Goal: Information Seeking & Learning: Learn about a topic

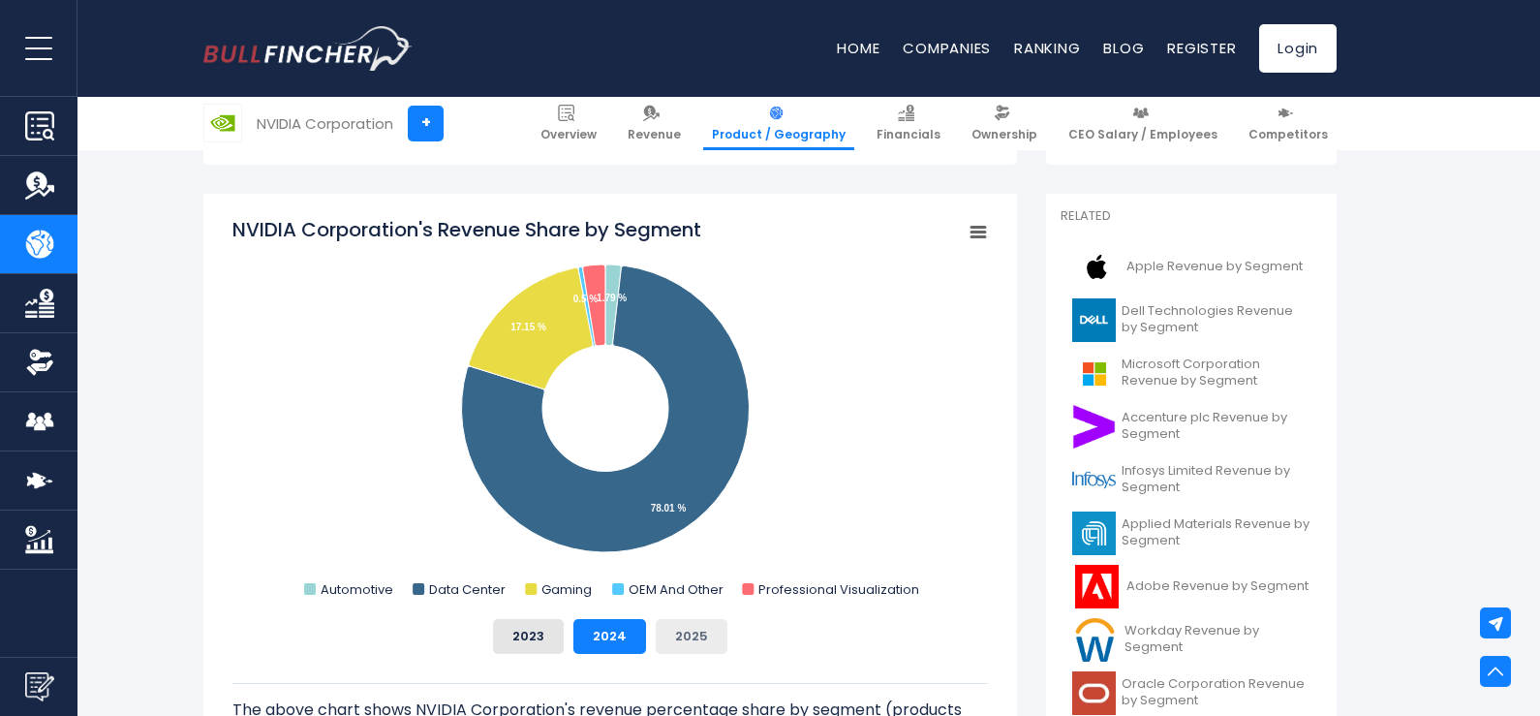
click at [686, 638] on button "2025" at bounding box center [692, 636] width 72 height 35
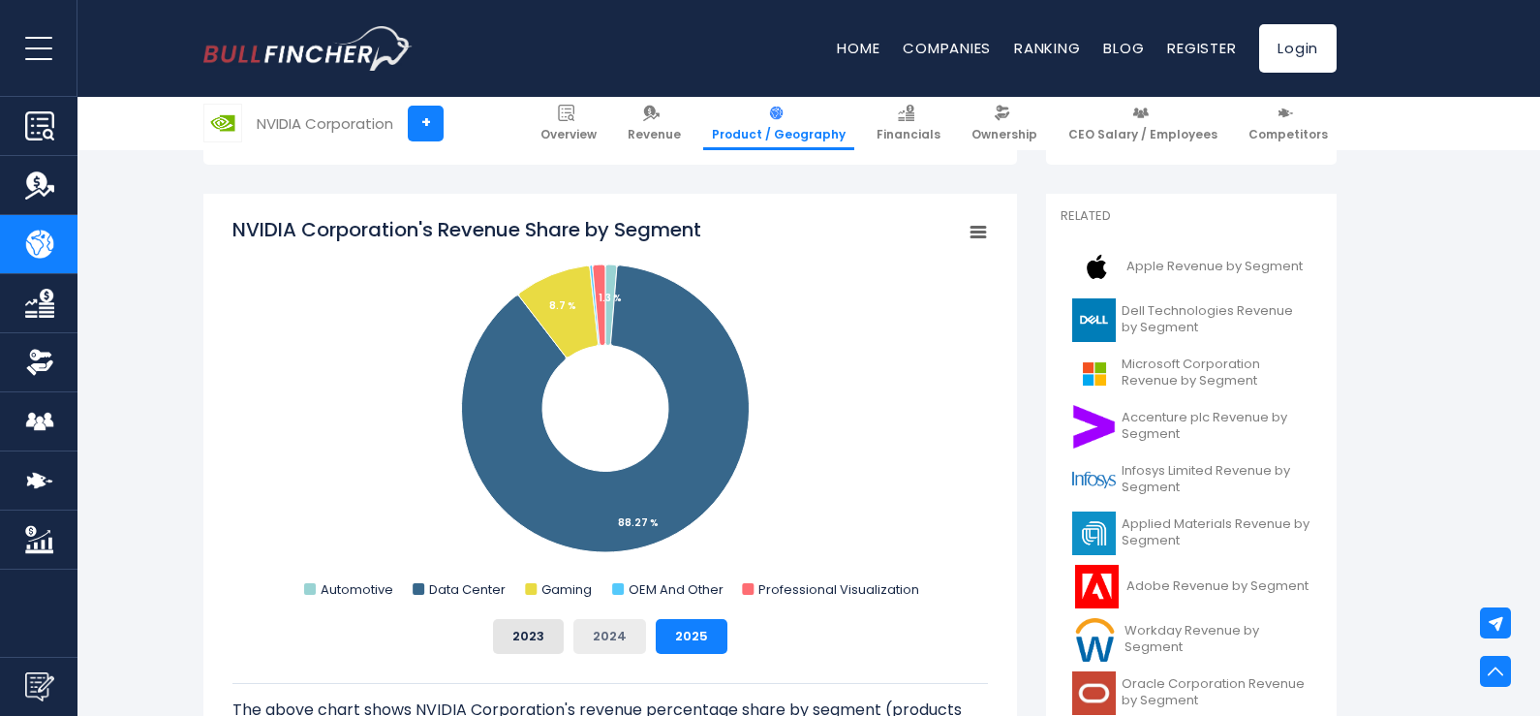
click at [621, 643] on button "2024" at bounding box center [609, 636] width 73 height 35
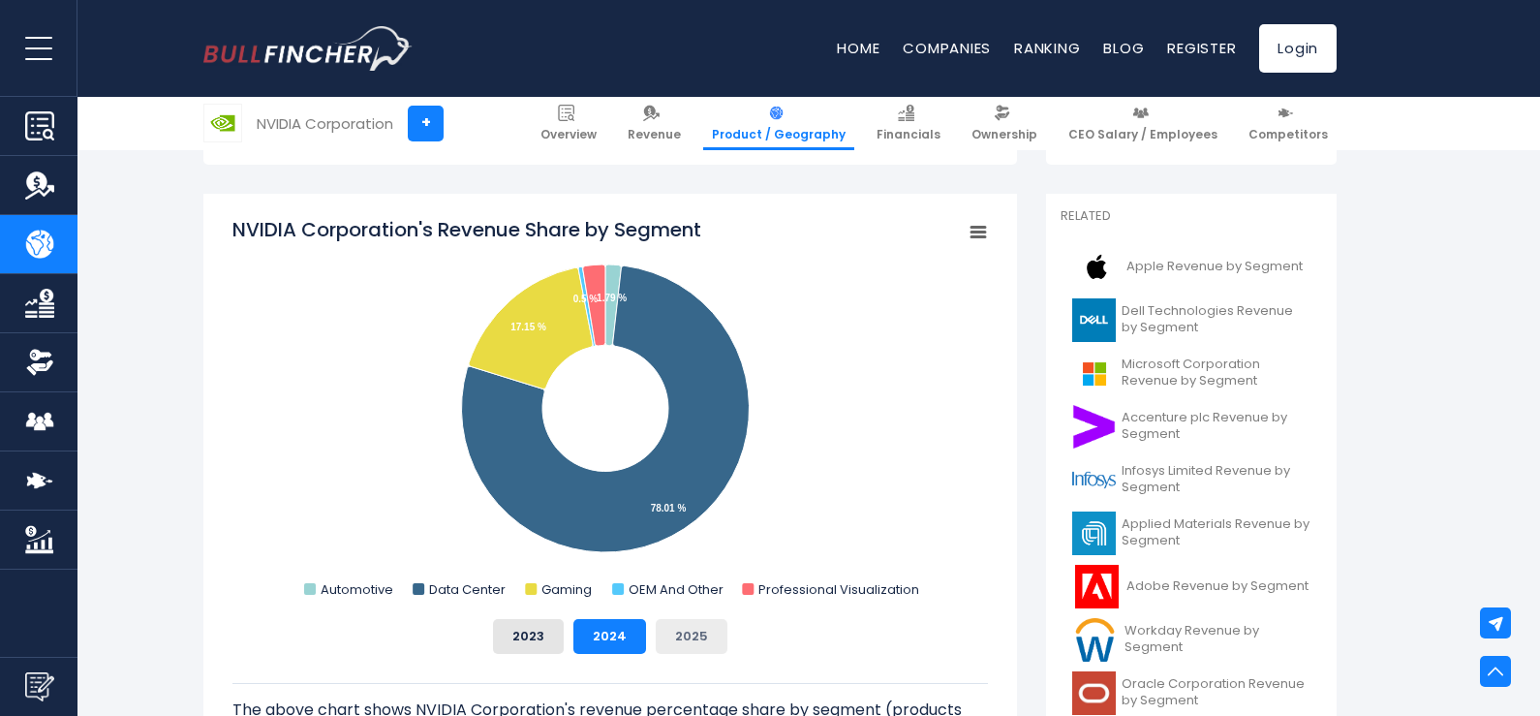
click at [700, 639] on button "2025" at bounding box center [692, 636] width 72 height 35
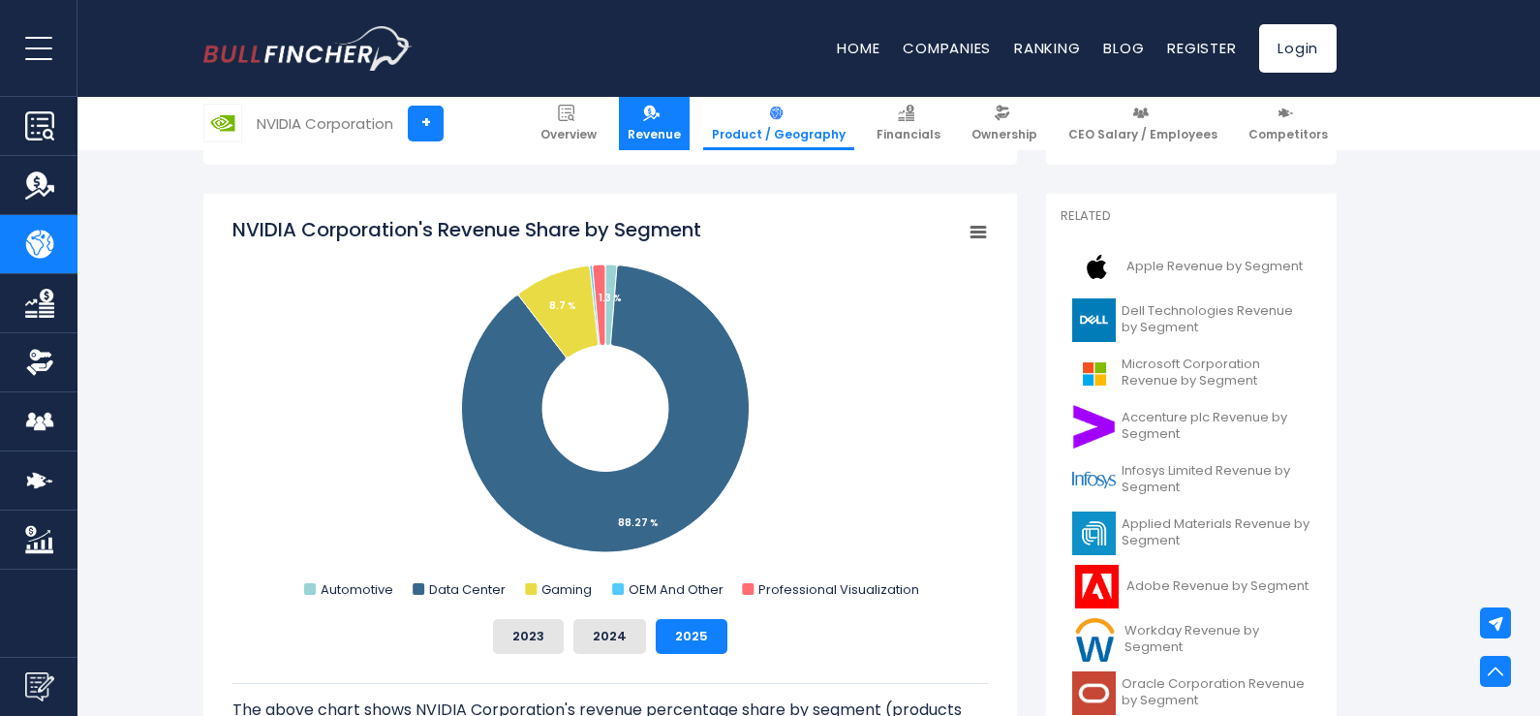
click at [660, 116] on img at bounding box center [651, 113] width 16 height 16
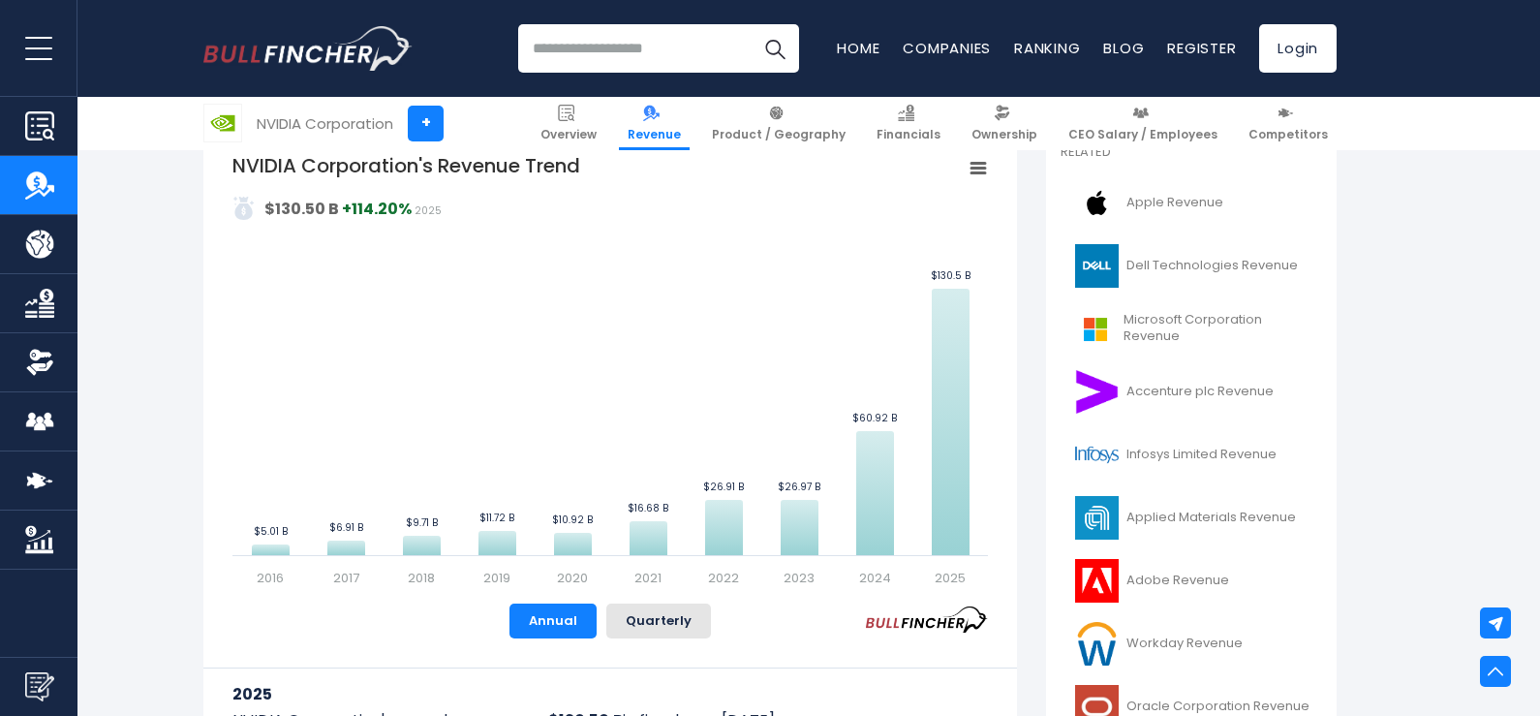
scroll to position [323, 0]
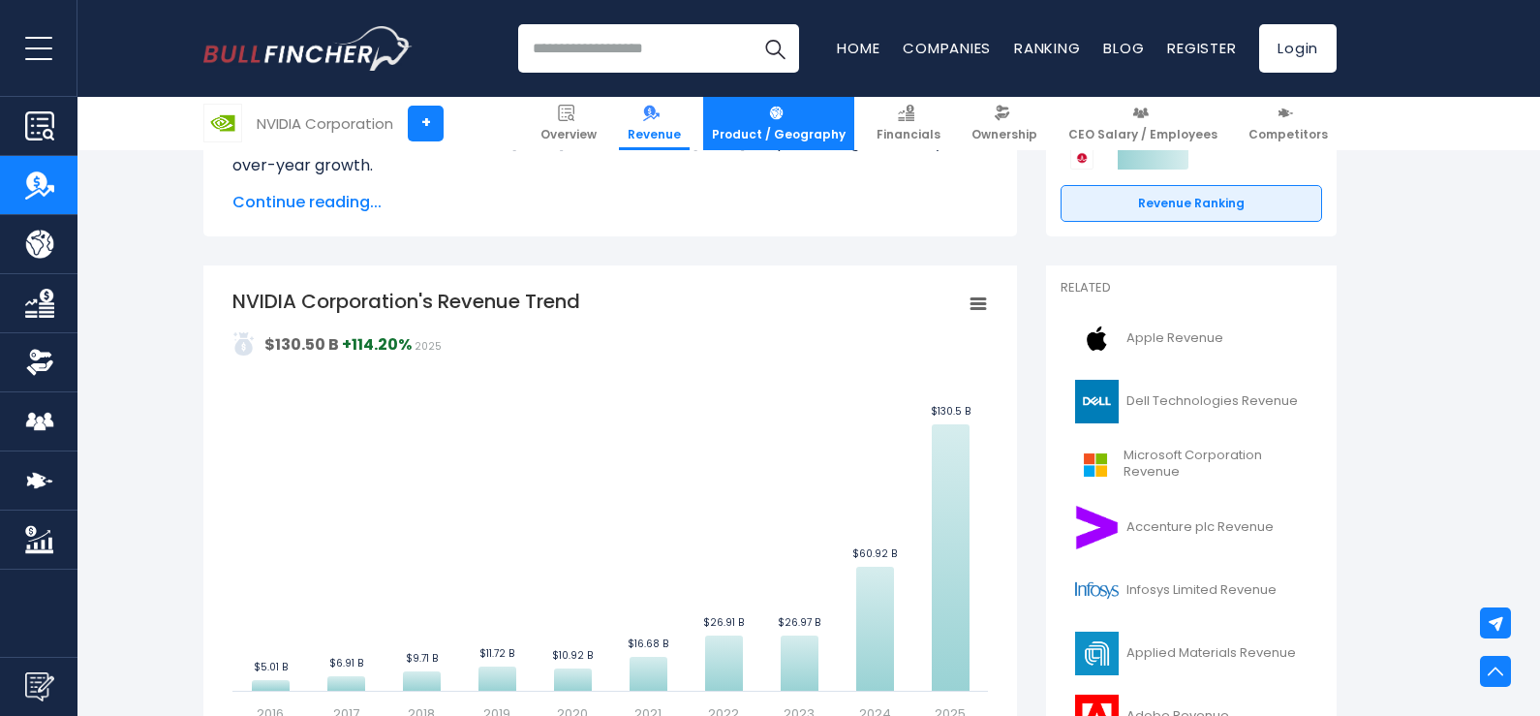
click at [822, 120] on link "Product / Geography" at bounding box center [778, 123] width 151 height 53
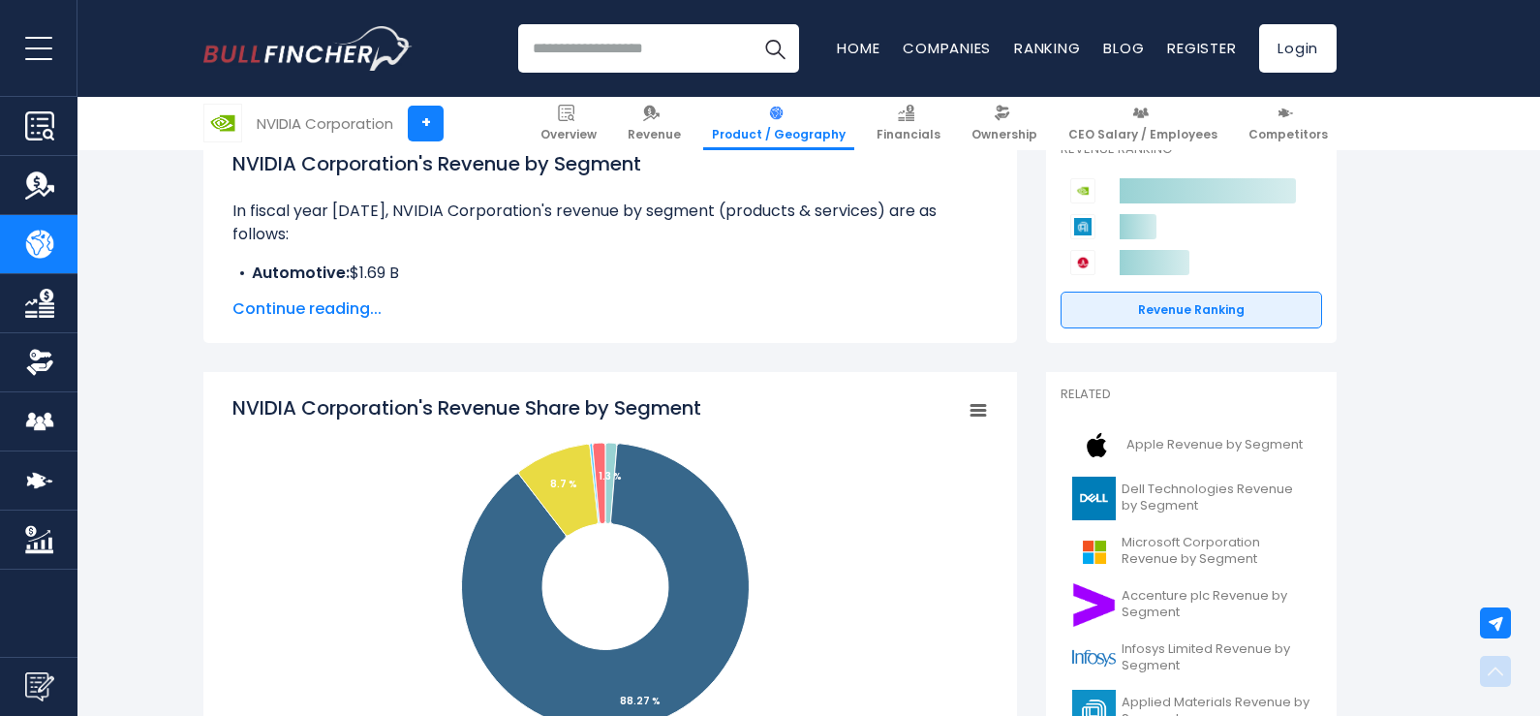
scroll to position [484, 0]
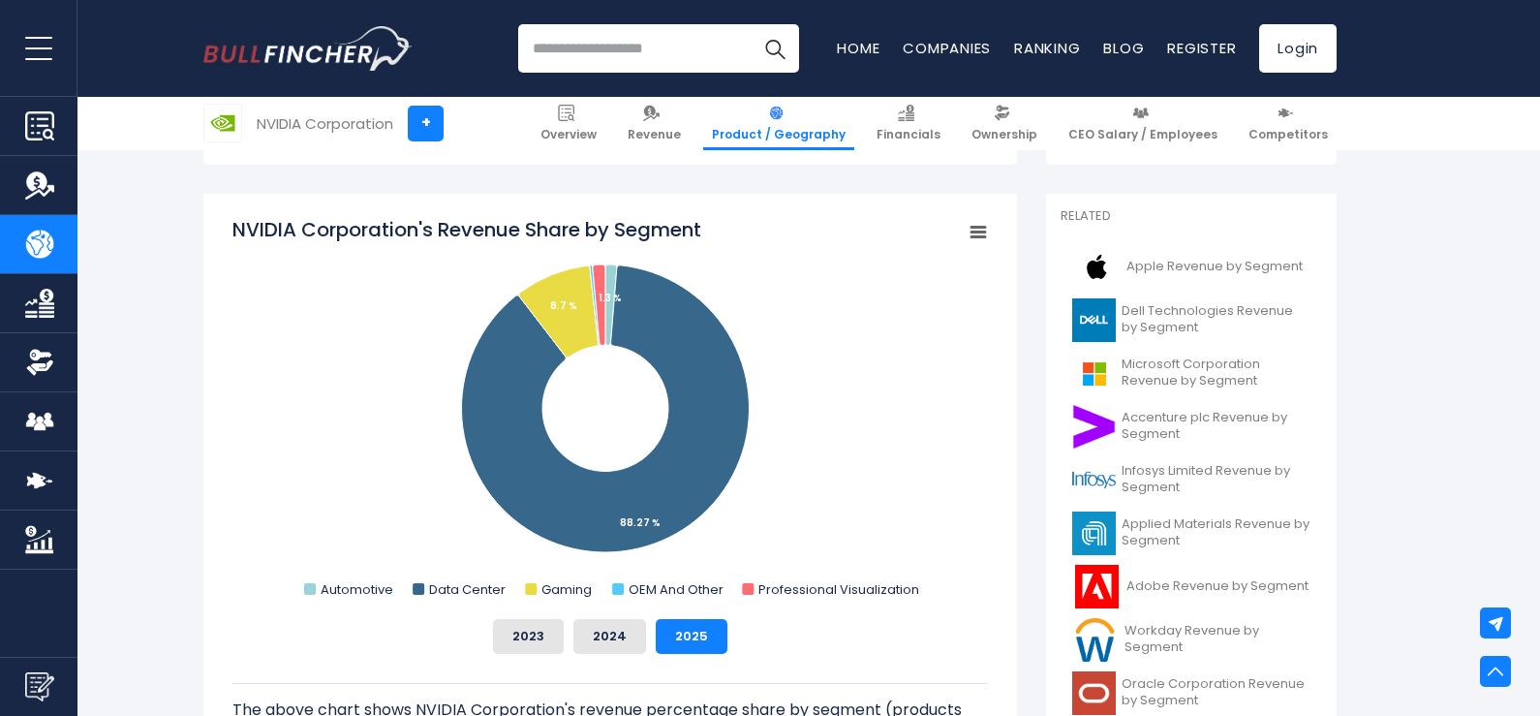
click at [980, 227] on g "Chart context menu" at bounding box center [978, 232] width 27 height 27
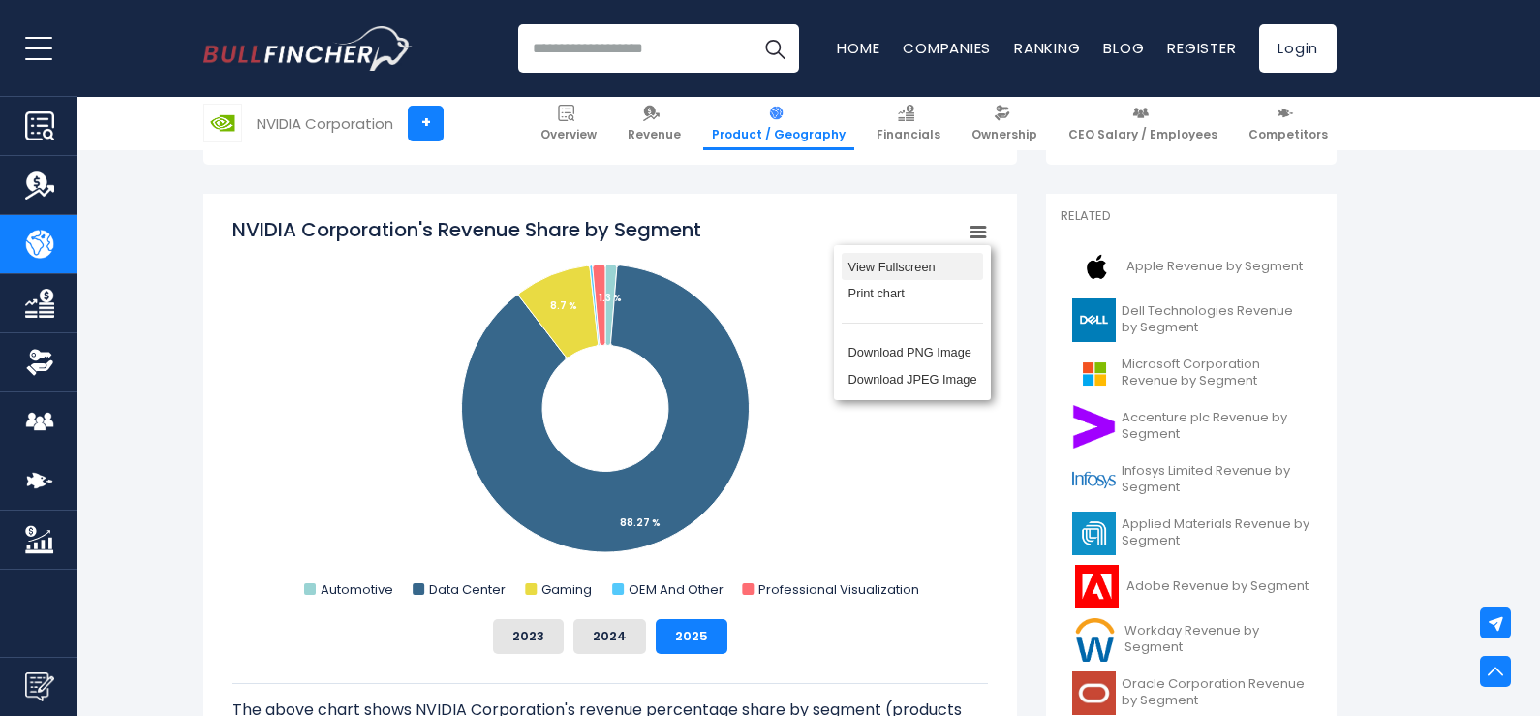
click at [909, 274] on li "View Fullscreen" at bounding box center [912, 266] width 141 height 27
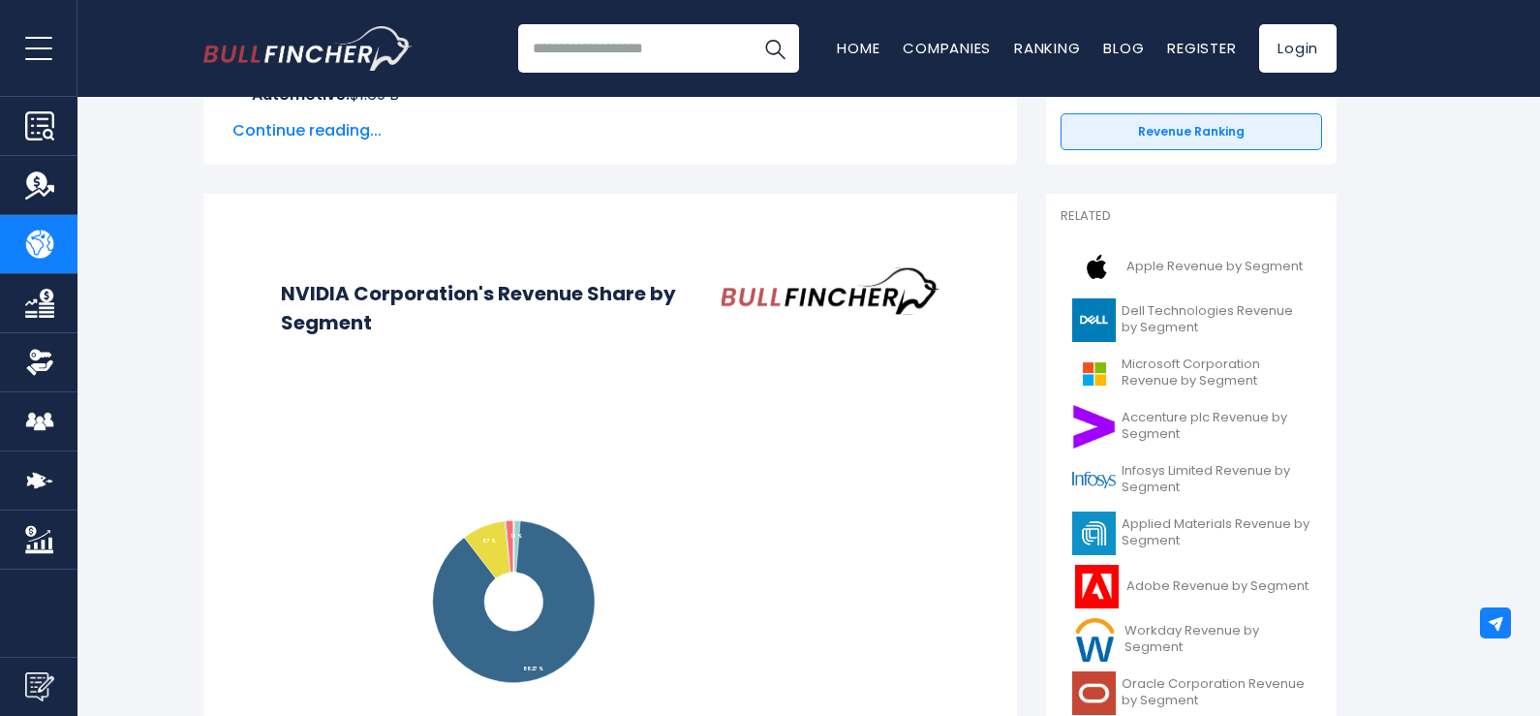
scroll to position [0, 0]
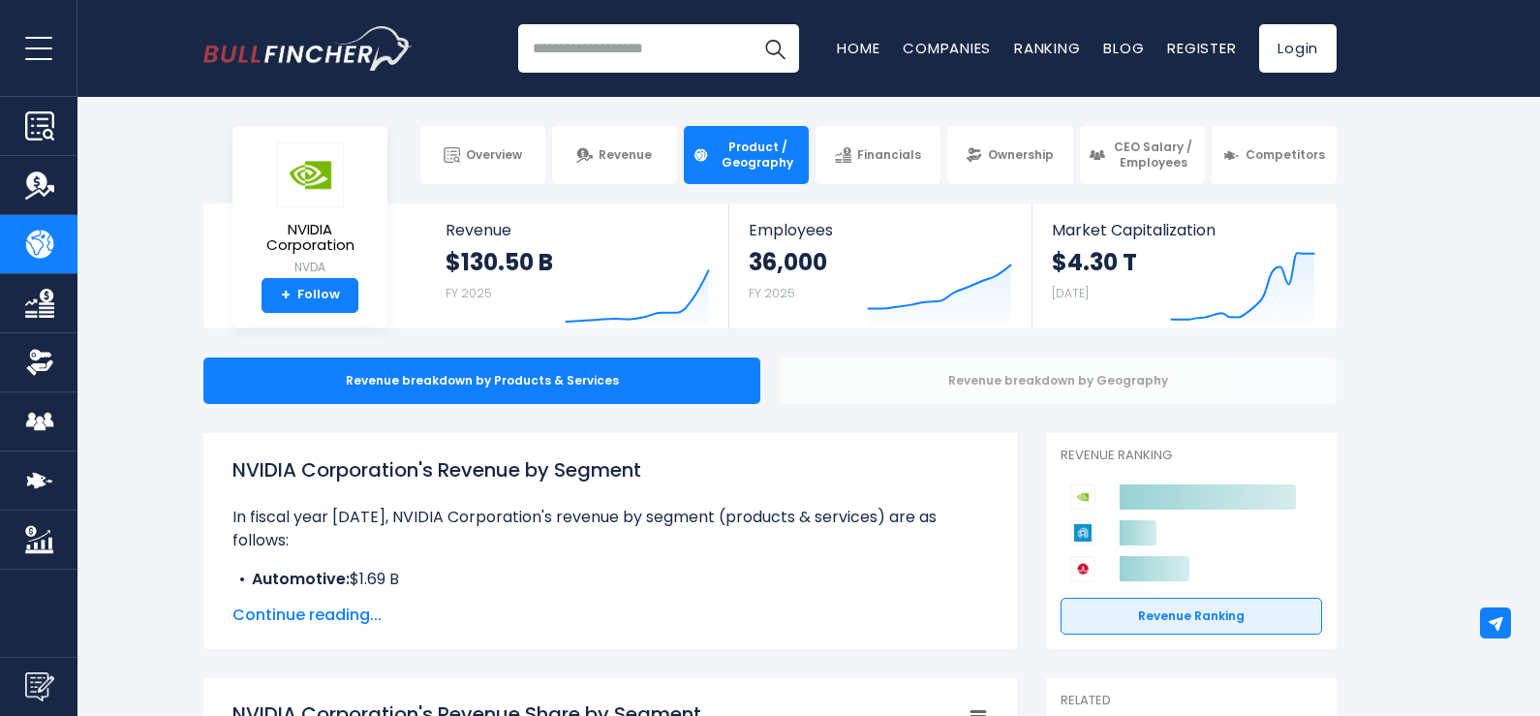
click at [1039, 387] on div "Revenue breakdown by Geography" at bounding box center [1058, 380] width 557 height 46
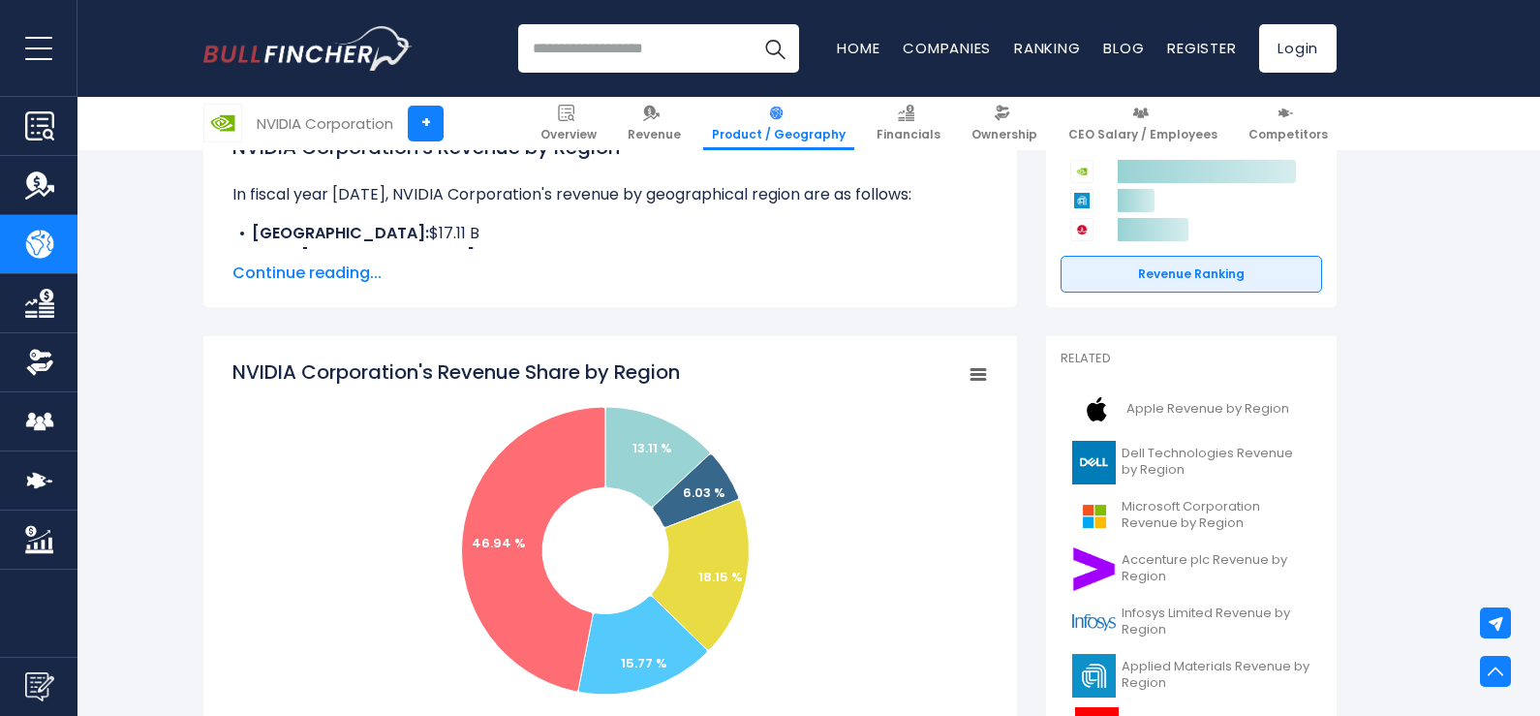
scroll to position [484, 0]
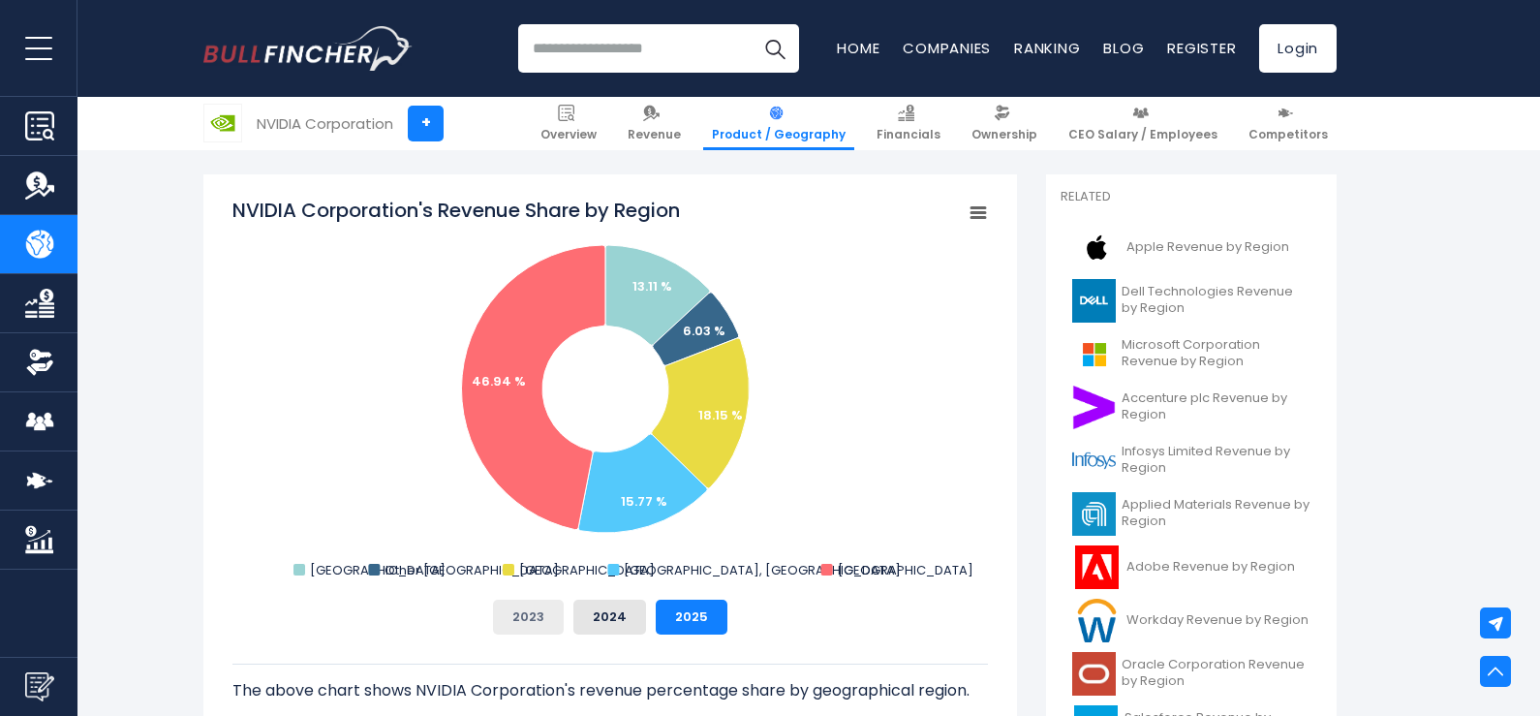
click at [542, 613] on button "2023" at bounding box center [528, 617] width 71 height 35
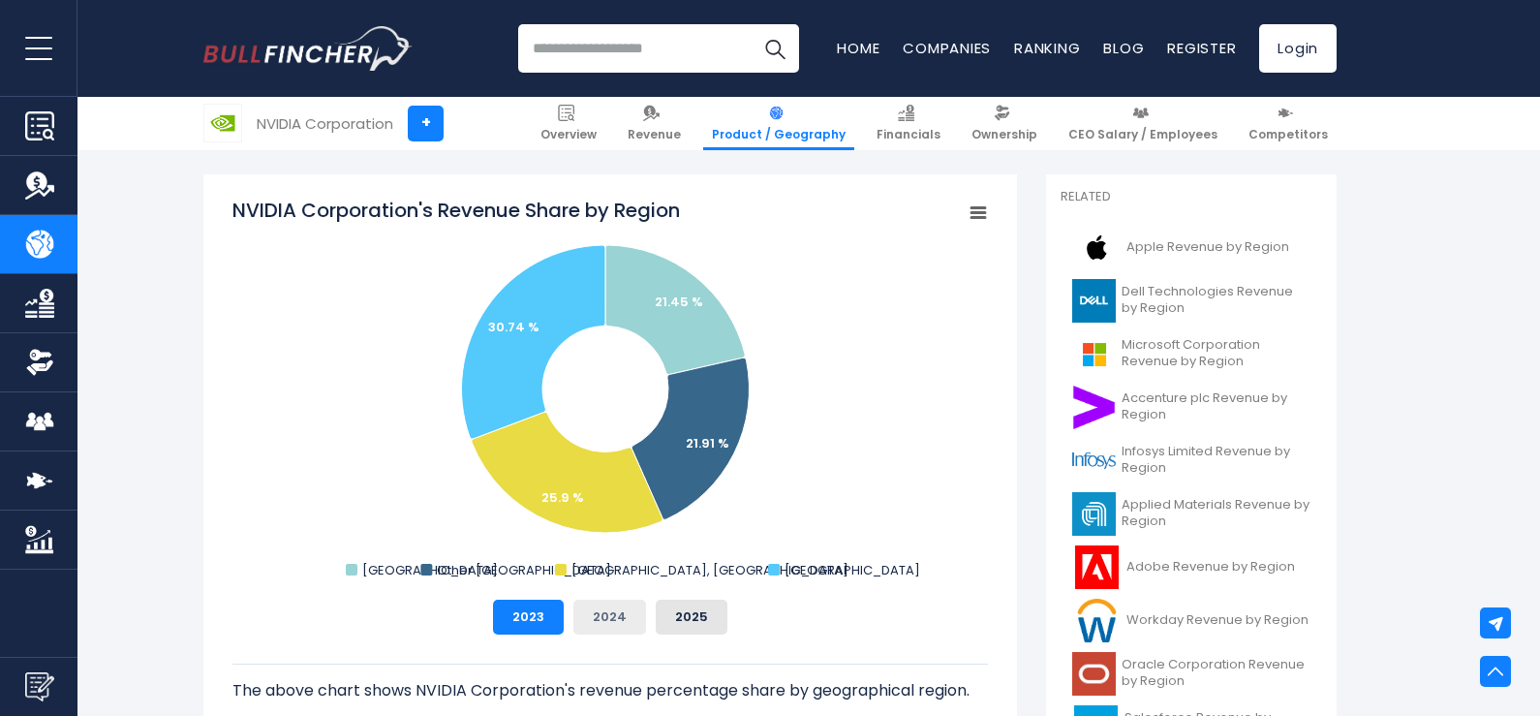
click at [628, 618] on button "2024" at bounding box center [609, 617] width 73 height 35
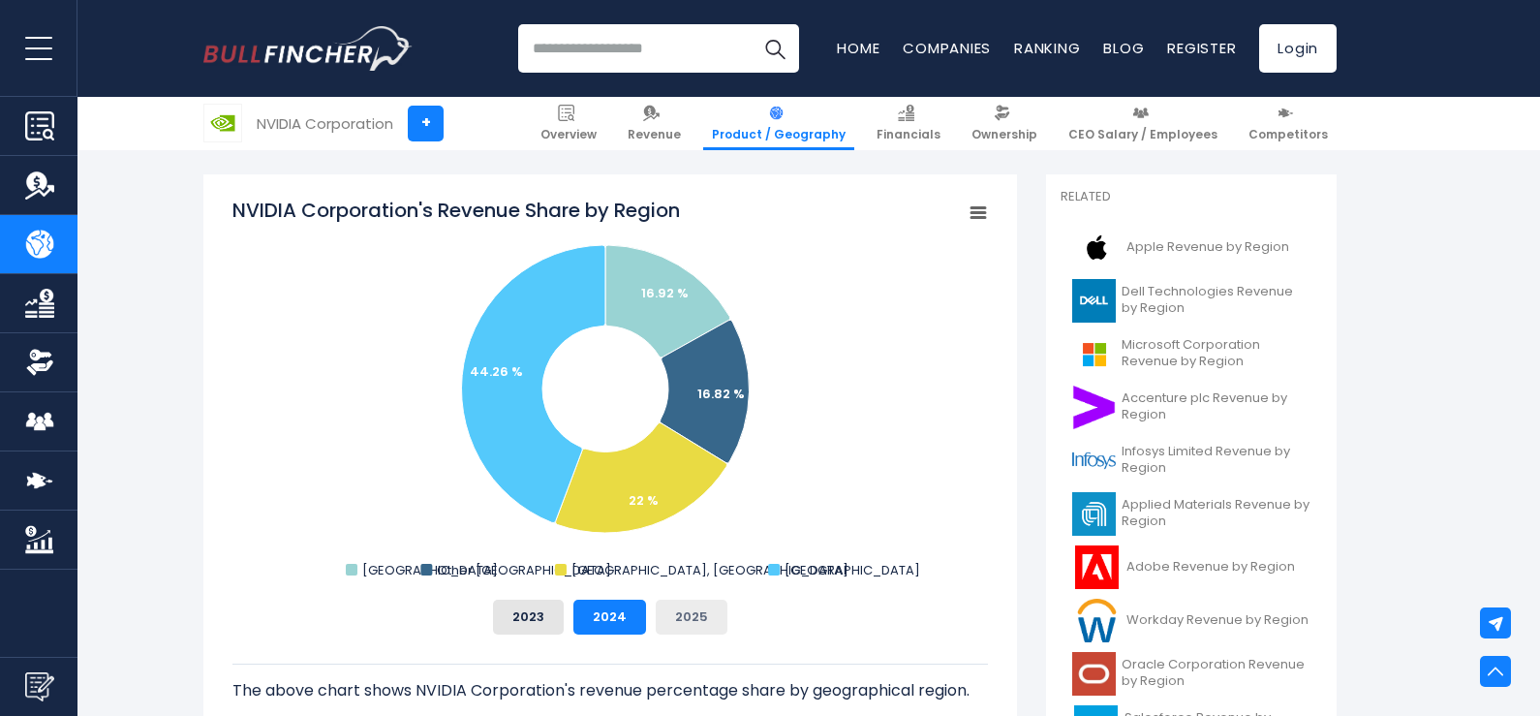
click at [687, 613] on button "2025" at bounding box center [692, 617] width 72 height 35
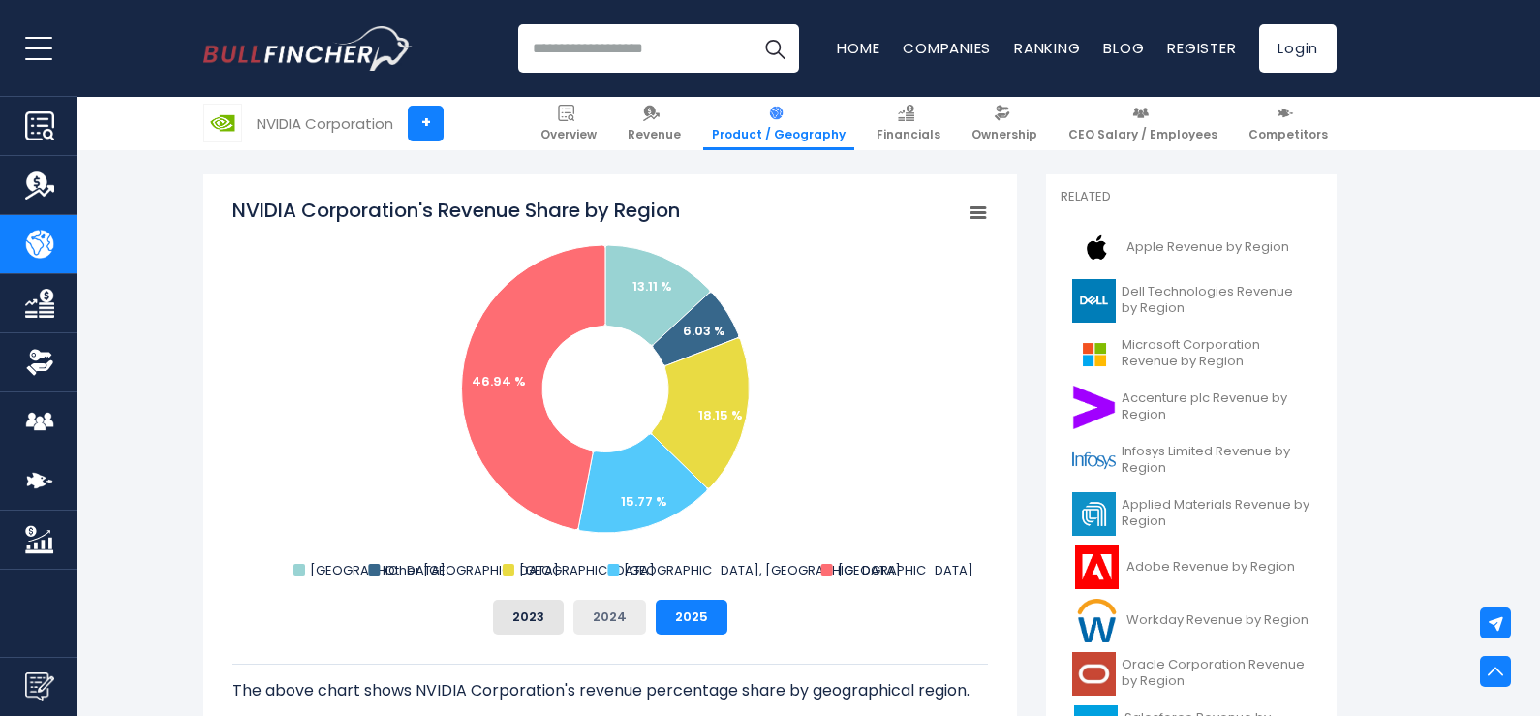
click at [620, 615] on button "2024" at bounding box center [609, 617] width 73 height 35
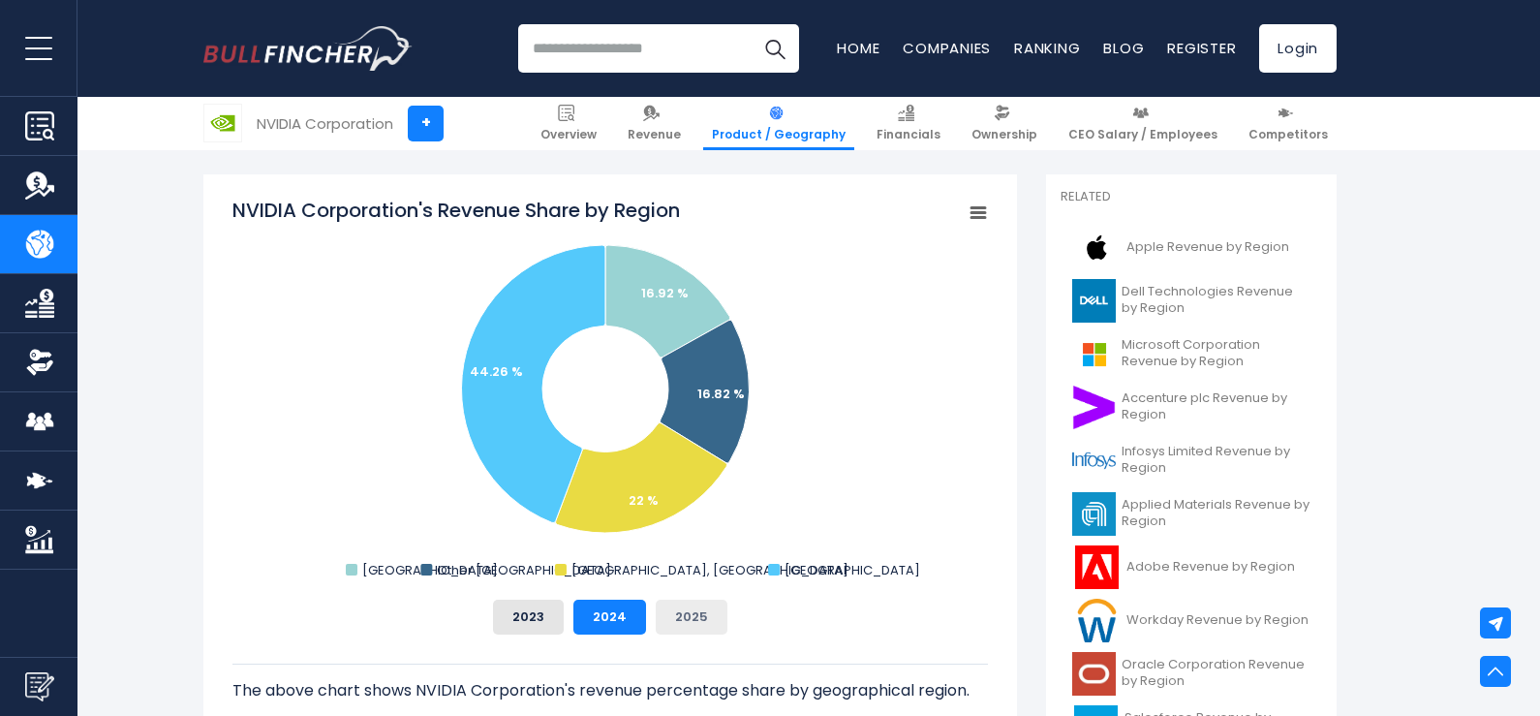
click at [673, 612] on button "2025" at bounding box center [692, 617] width 72 height 35
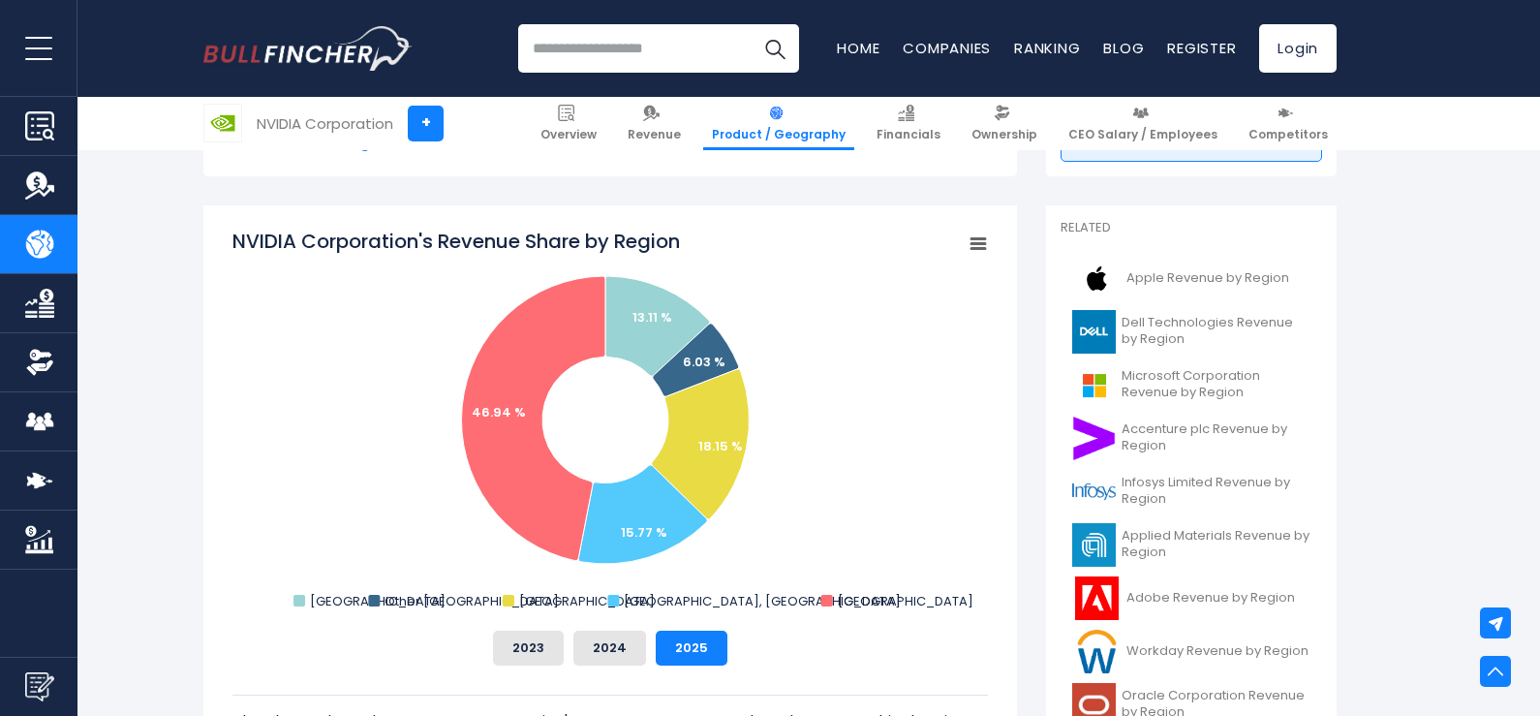
scroll to position [0, 0]
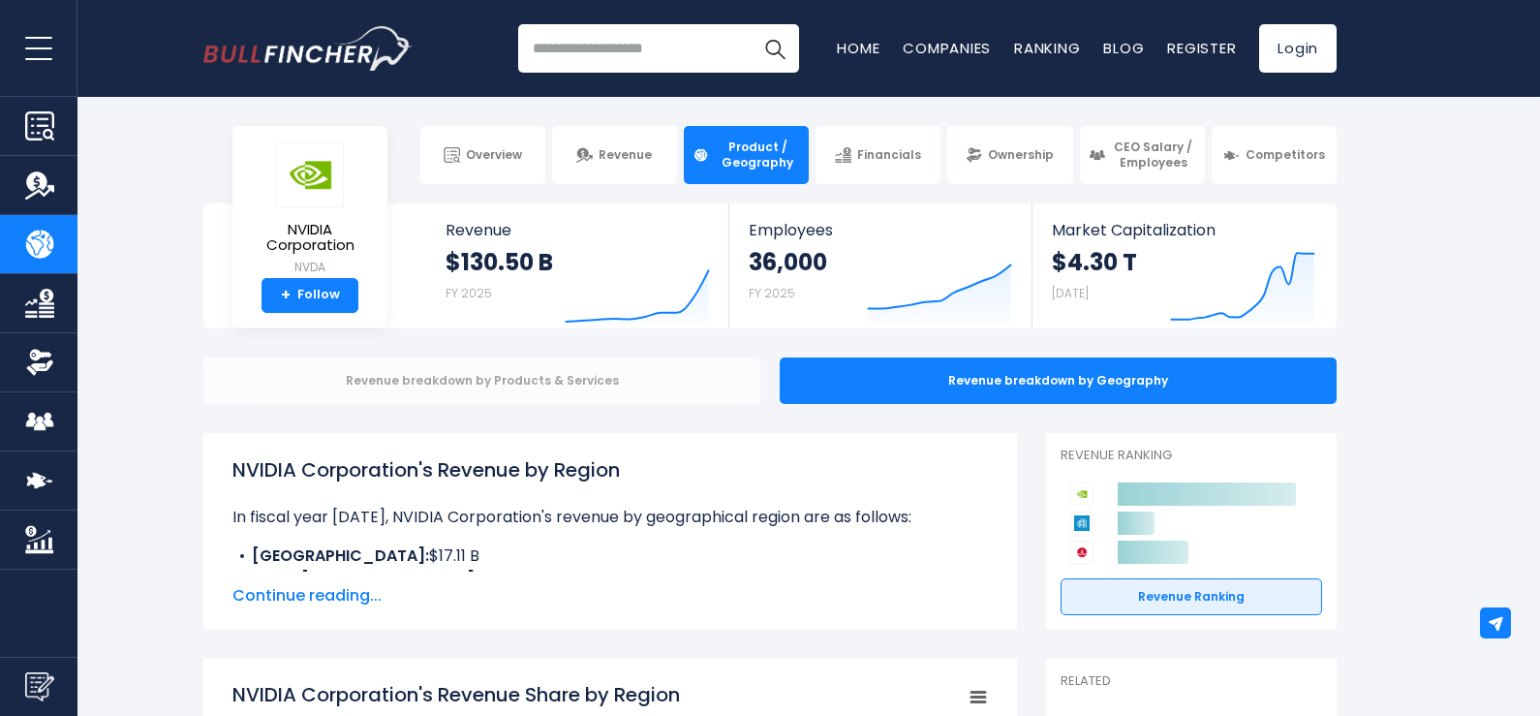
click at [604, 382] on div "Revenue breakdown by Products & Services" at bounding box center [481, 380] width 557 height 46
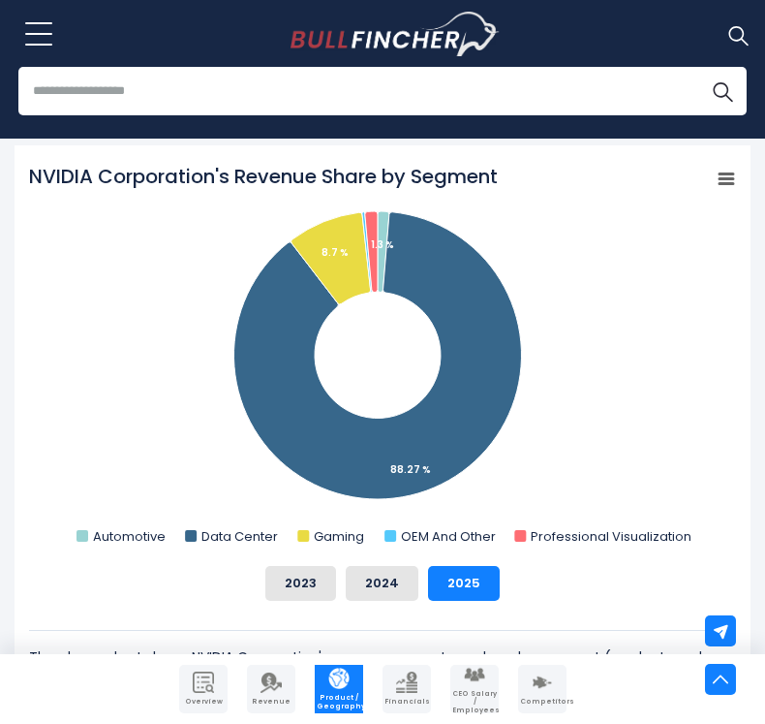
scroll to position [583, 0]
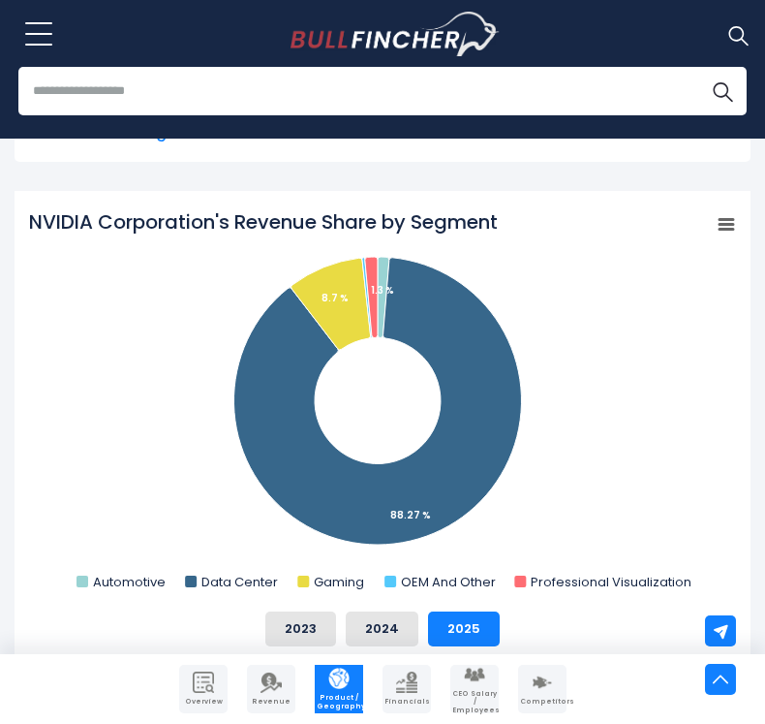
click at [722, 224] on icon "NVIDIA Corporation's Revenue Share by Segment" at bounding box center [727, 225] width 14 height 10
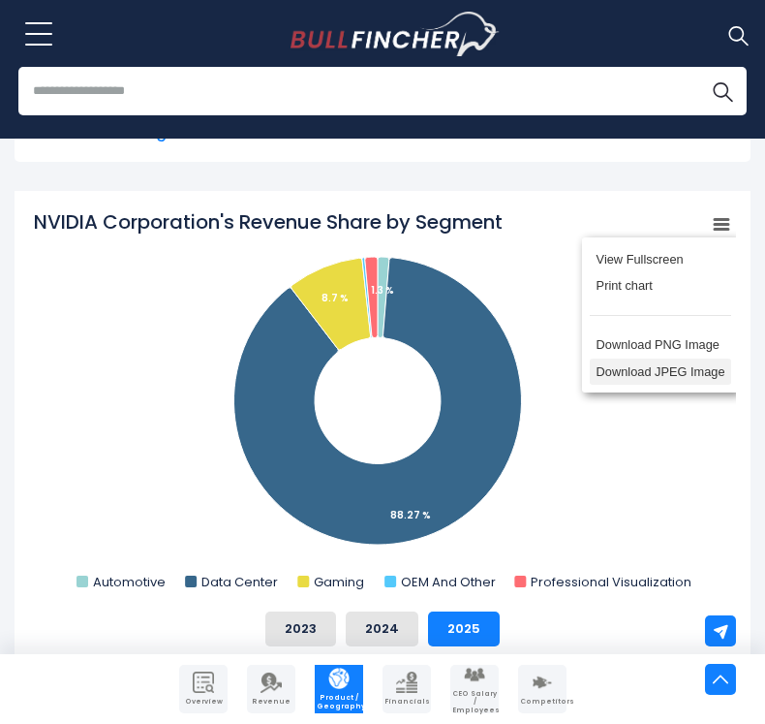
click at [646, 378] on li "Download JPEG Image" at bounding box center [660, 371] width 141 height 27
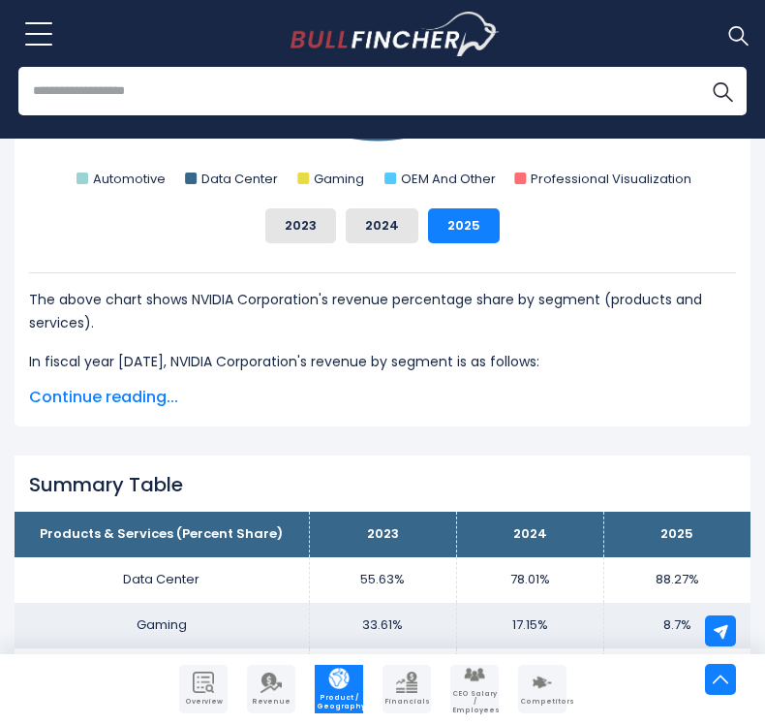
scroll to position [843, 0]
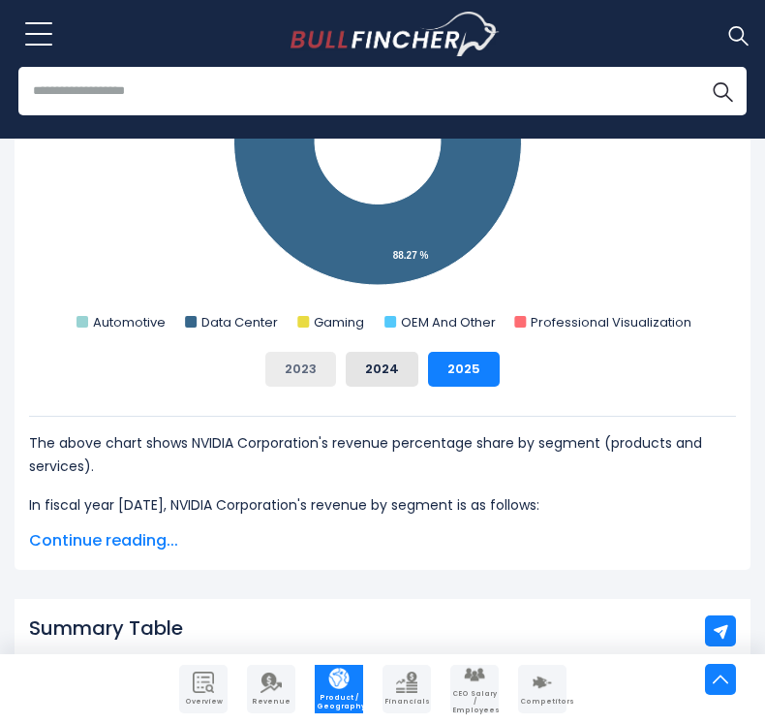
click at [307, 366] on button "2023" at bounding box center [300, 369] width 71 height 35
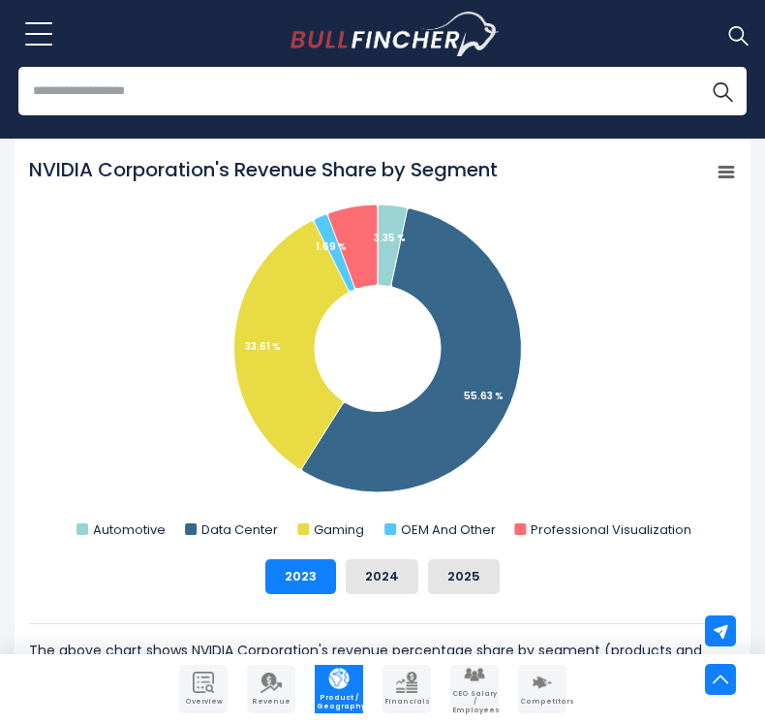
scroll to position [681, 0]
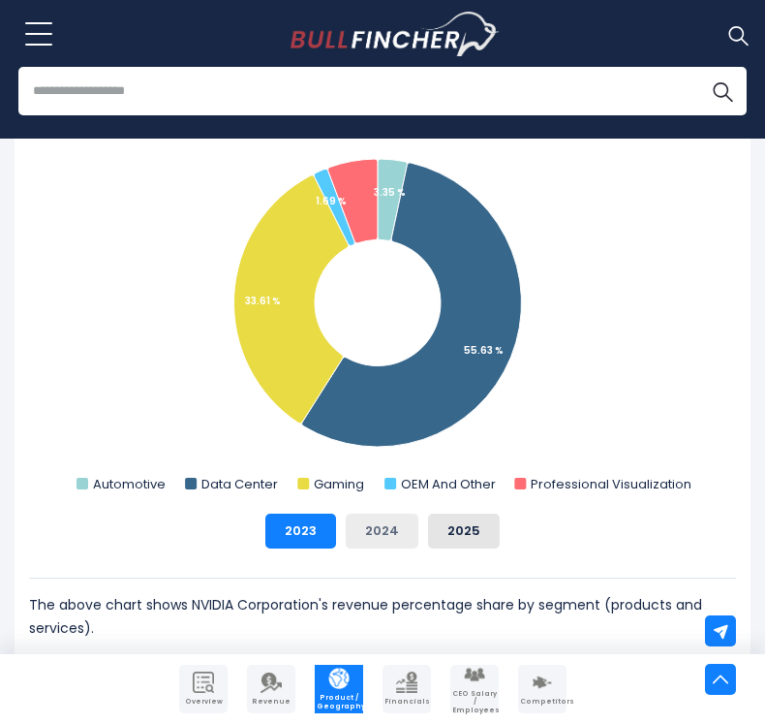
click at [367, 530] on button "2024" at bounding box center [382, 530] width 73 height 35
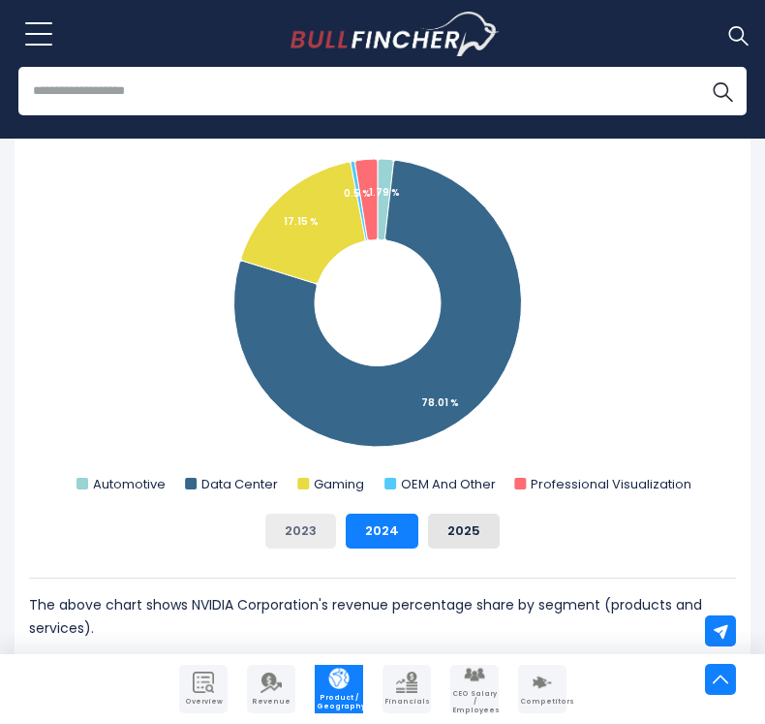
click at [316, 528] on button "2023" at bounding box center [300, 530] width 71 height 35
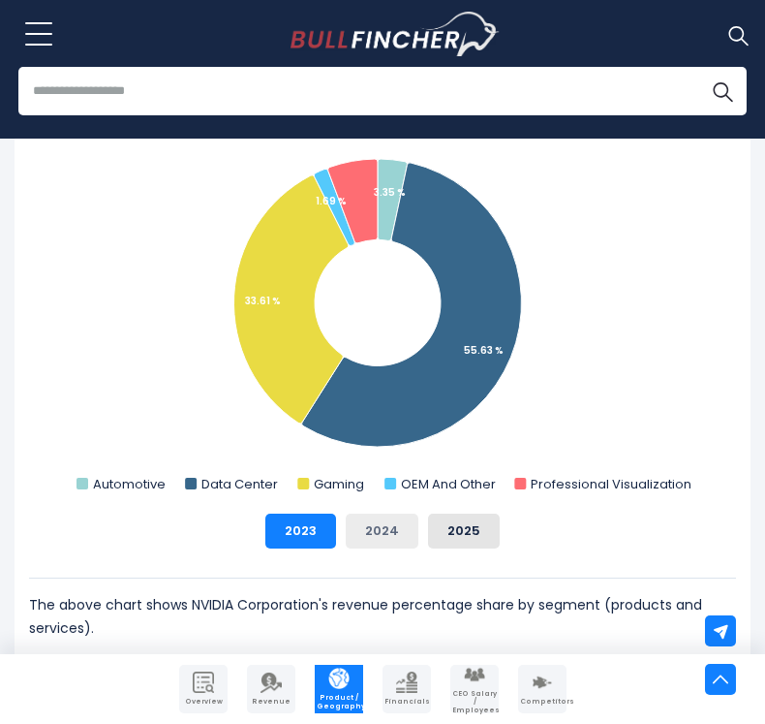
click at [387, 528] on button "2024" at bounding box center [382, 530] width 73 height 35
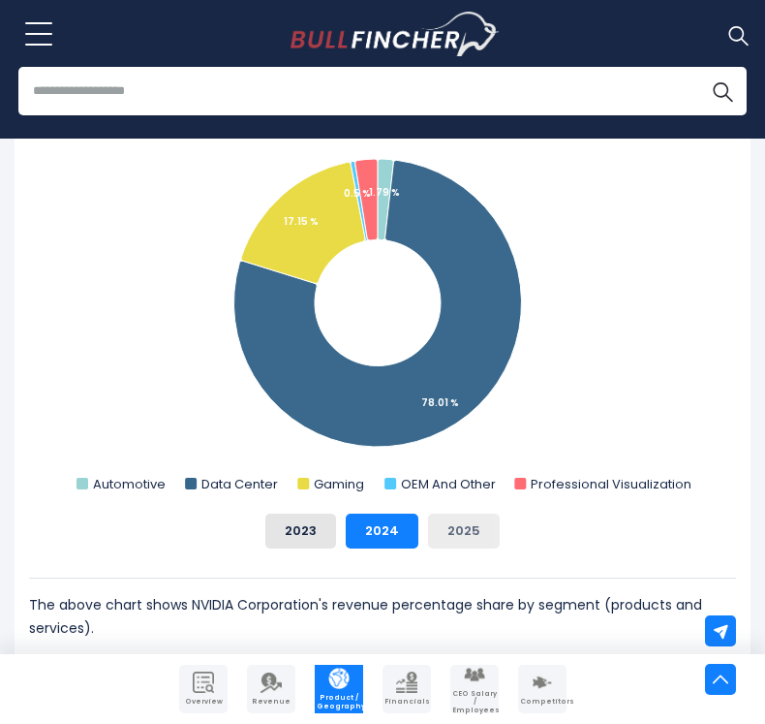
click at [446, 539] on button "2025" at bounding box center [464, 530] width 72 height 35
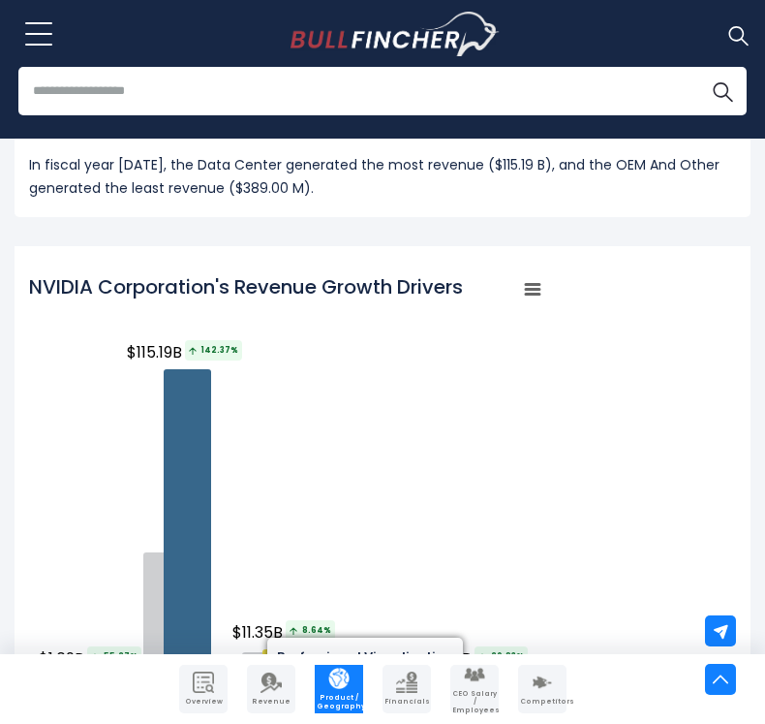
scroll to position [1973, 0]
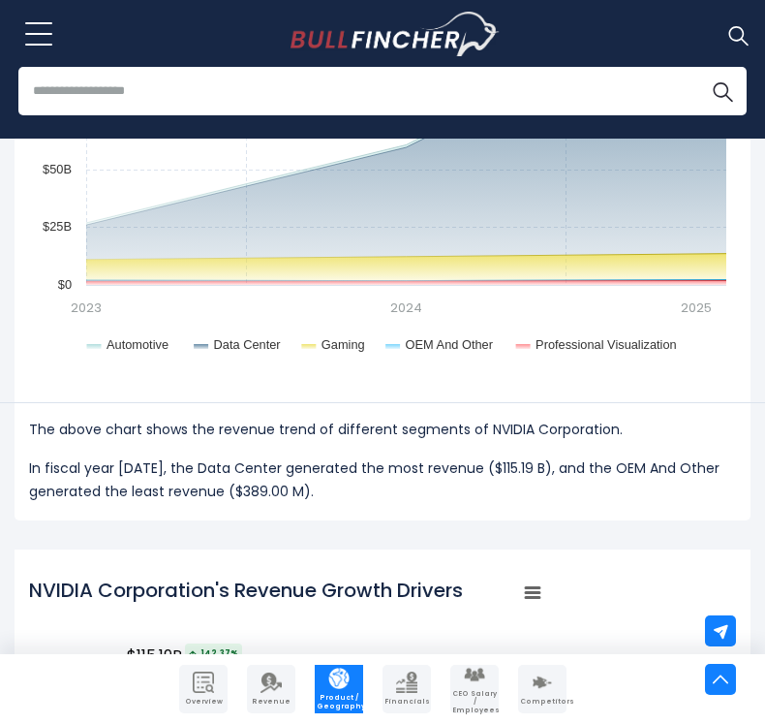
click at [532, 592] on icon "NVIDIA Corporation's Revenue Growth Drivers" at bounding box center [533, 593] width 14 height 10
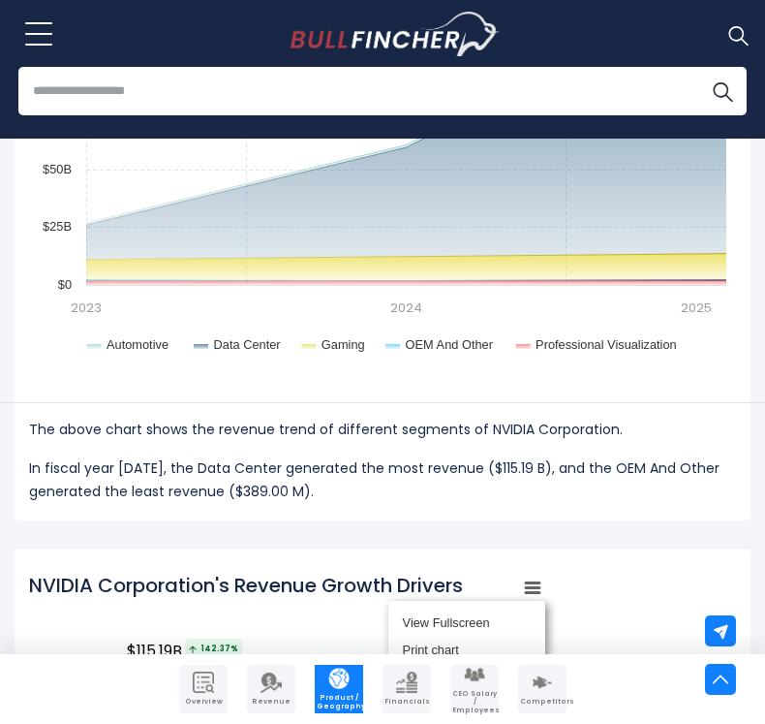
scroll to position [6, 0]
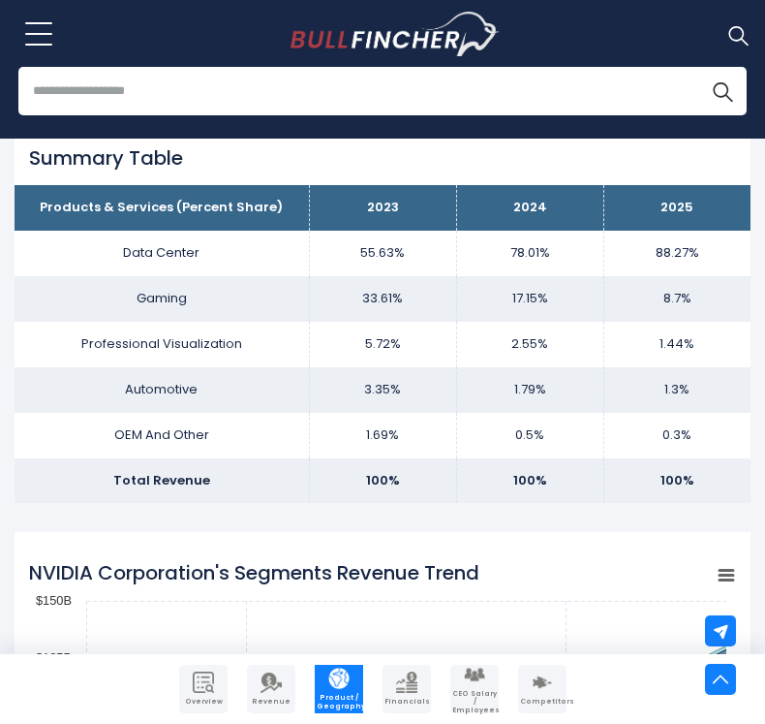
scroll to position [1005, 0]
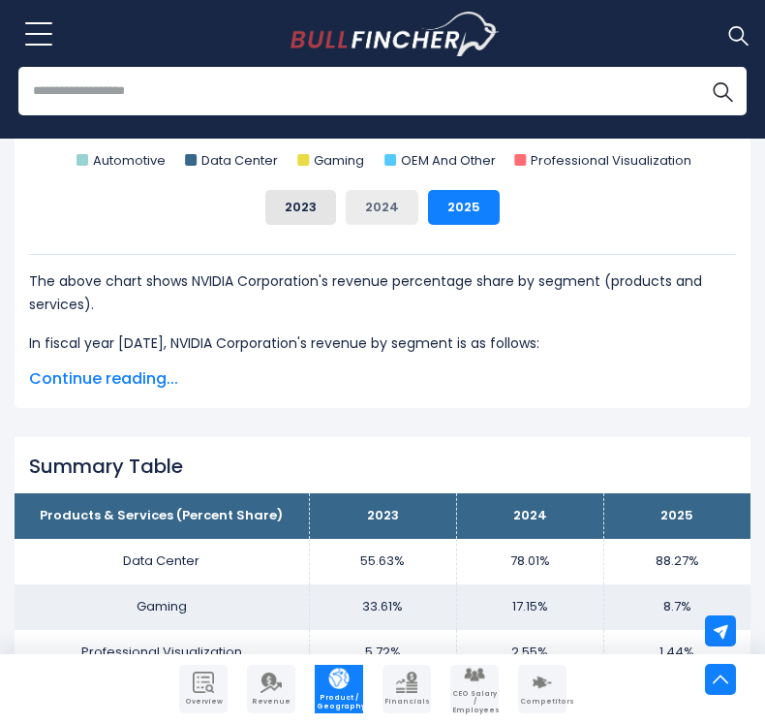
click at [405, 208] on button "2024" at bounding box center [382, 207] width 73 height 35
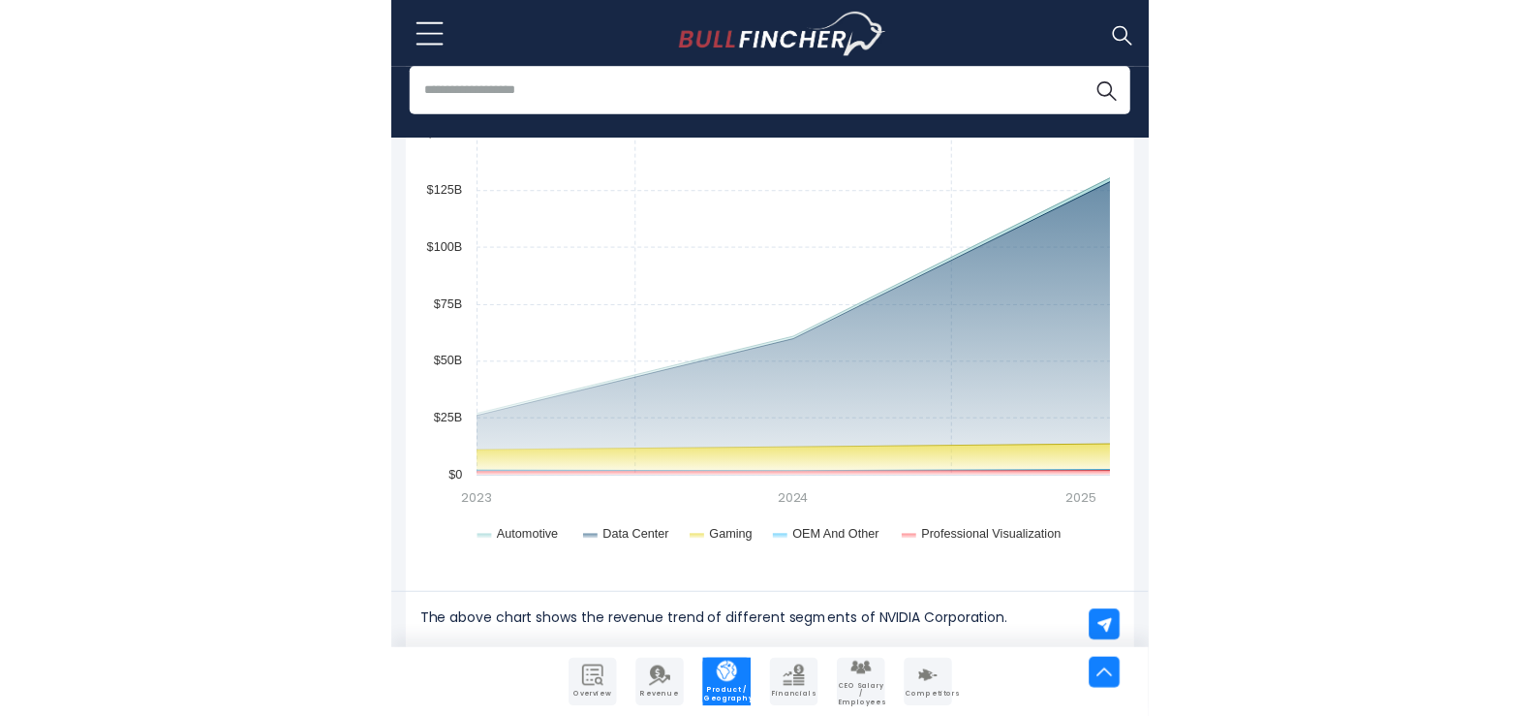
scroll to position [1973, 0]
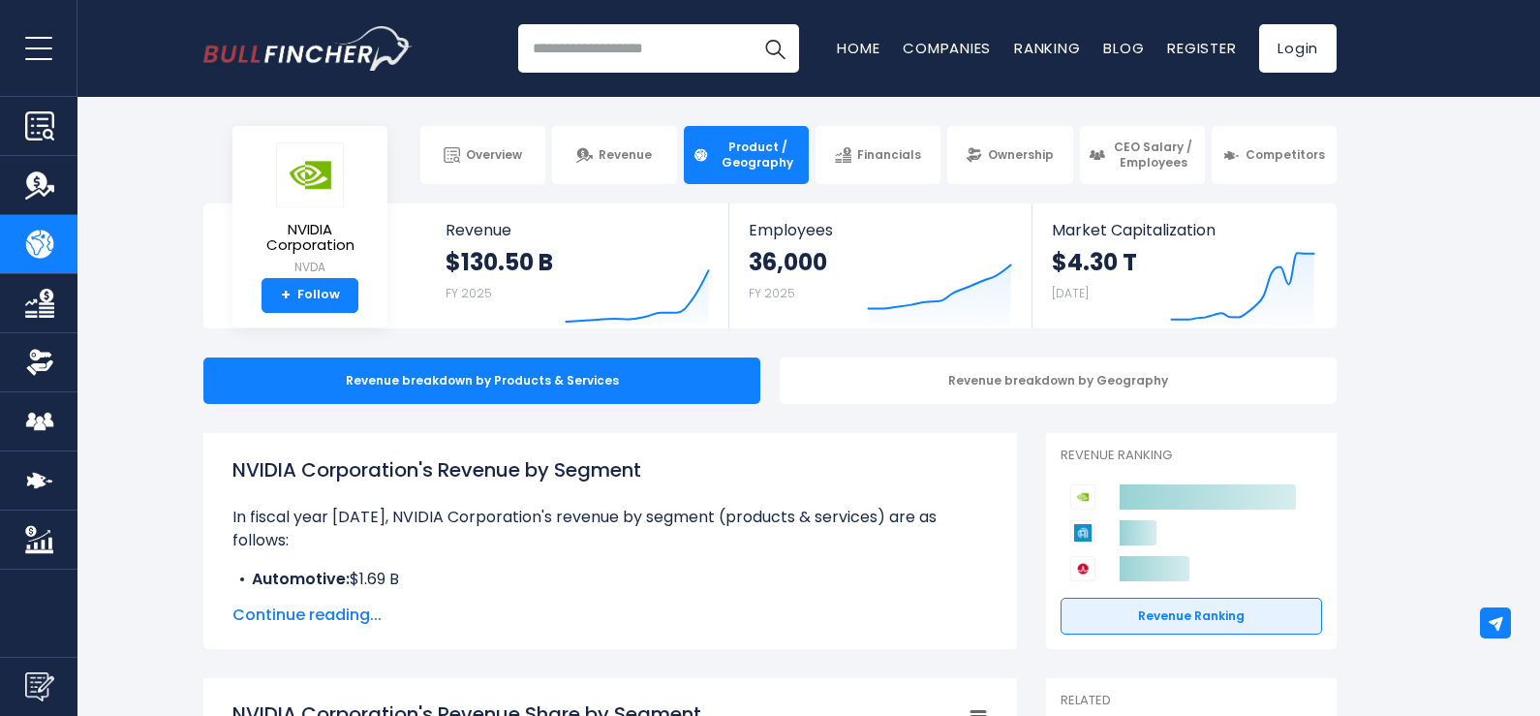
click at [336, 610] on span "Continue reading..." at bounding box center [610, 615] width 756 height 23
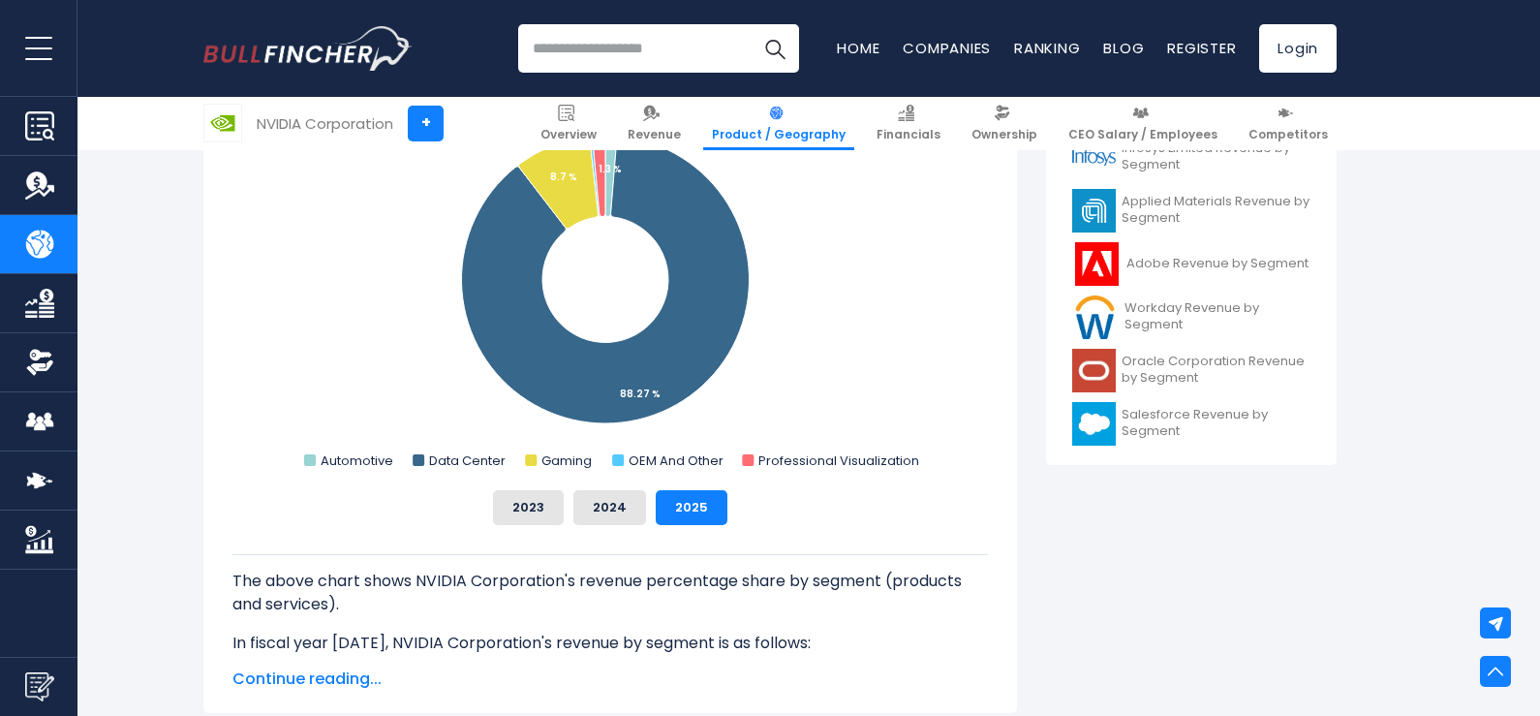
scroll to position [969, 0]
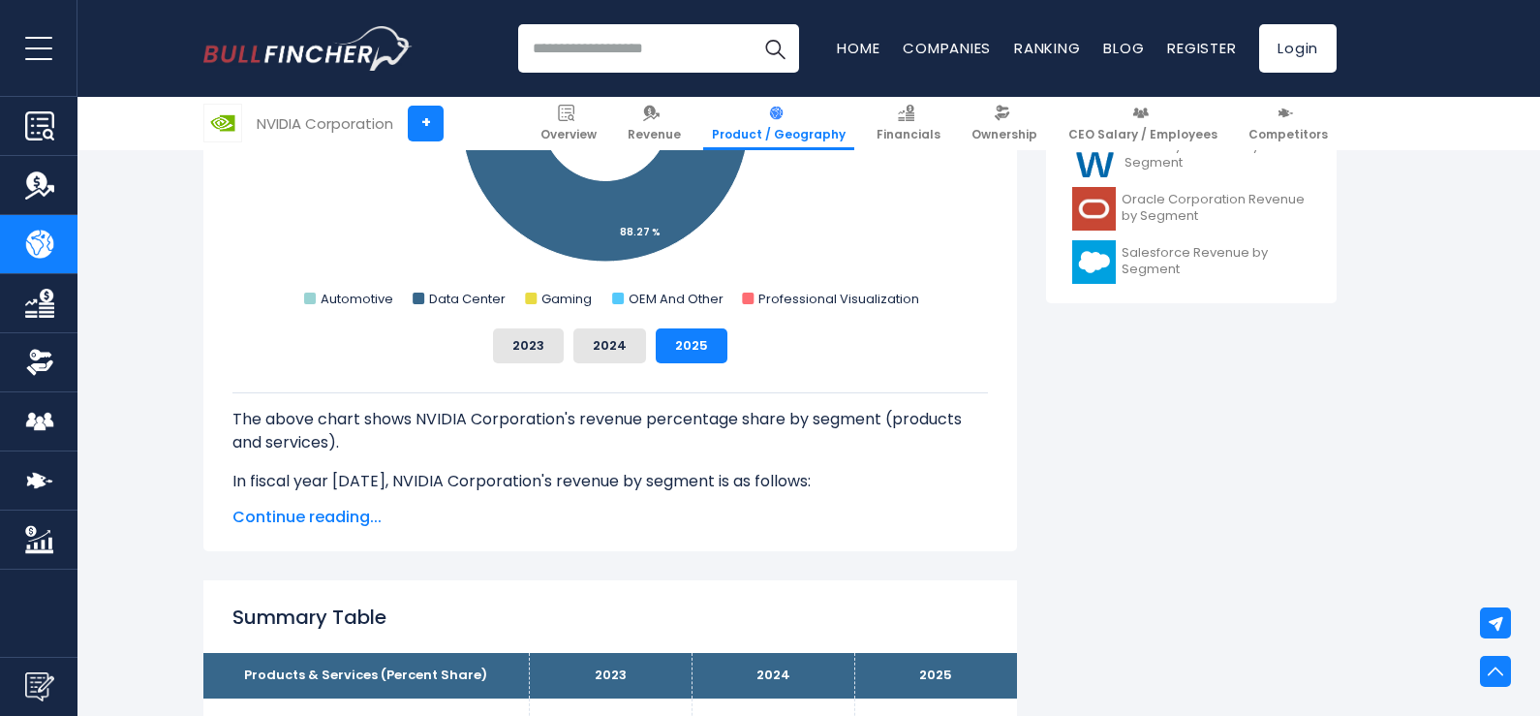
click at [303, 516] on span "Continue reading..." at bounding box center [610, 517] width 756 height 23
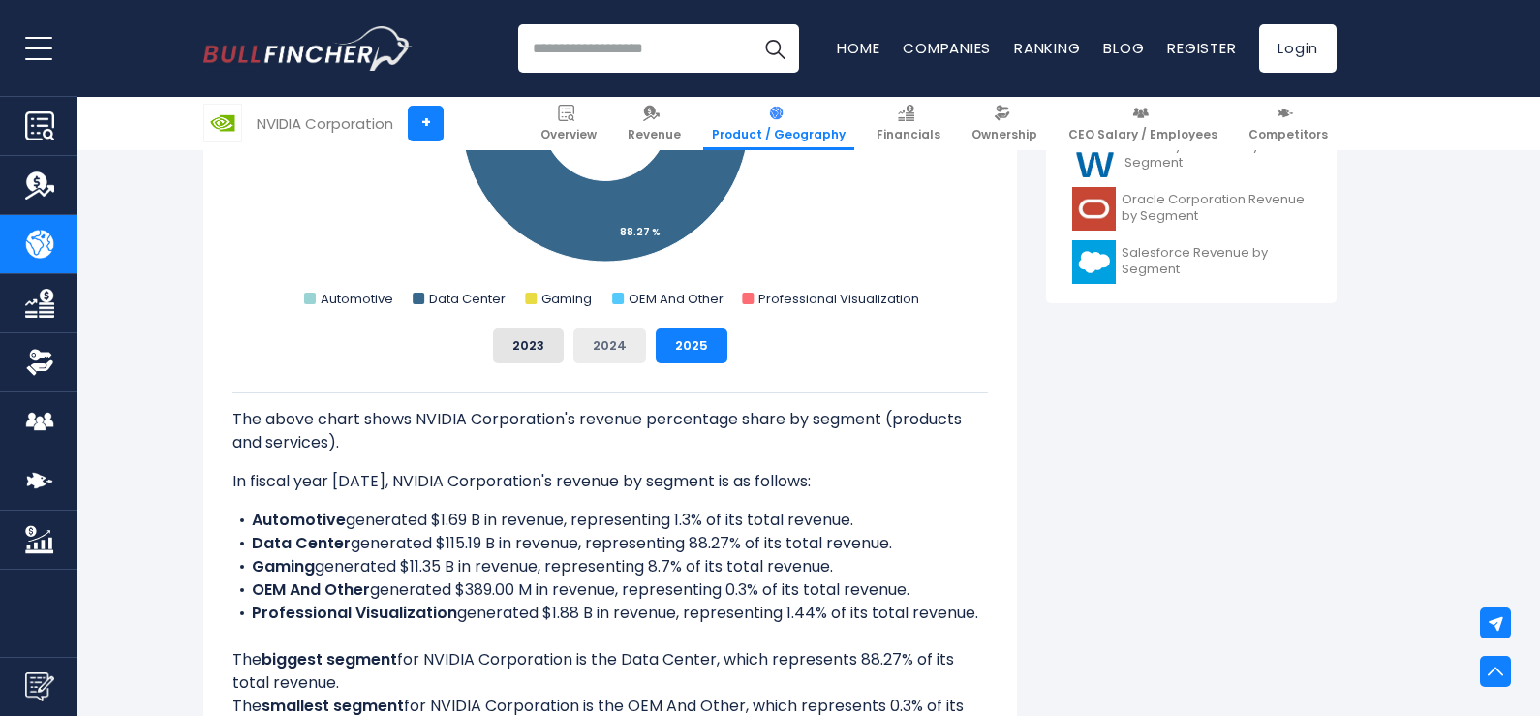
click at [619, 346] on button "2024" at bounding box center [609, 345] width 73 height 35
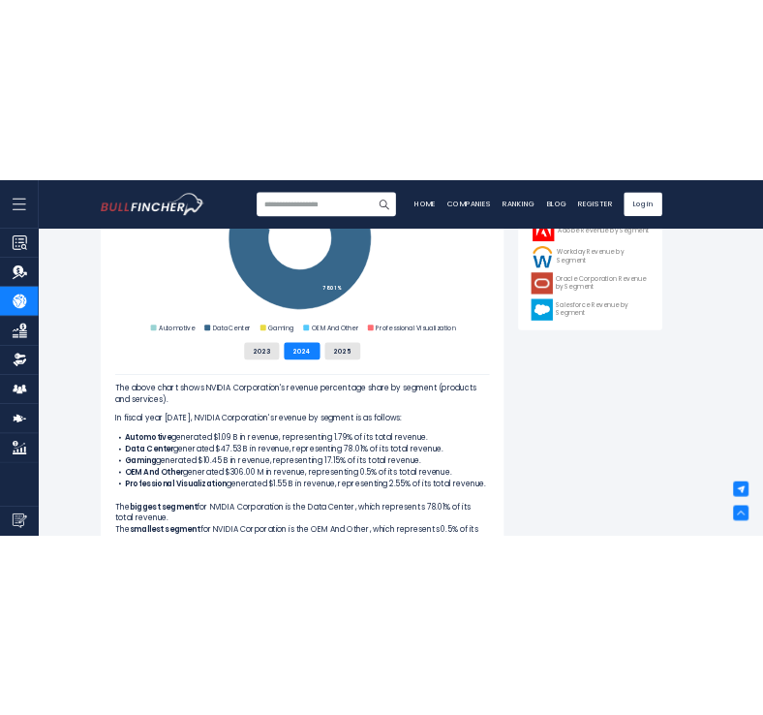
scroll to position [906, 0]
